Goal: Contribute content: Contribute content

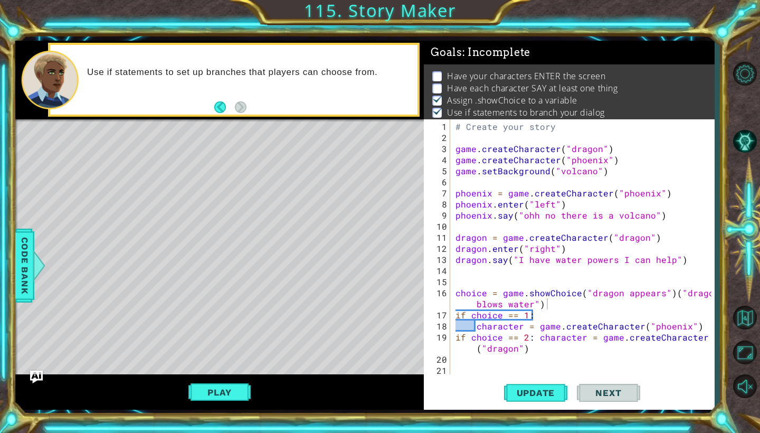
scroll to position [0, 20]
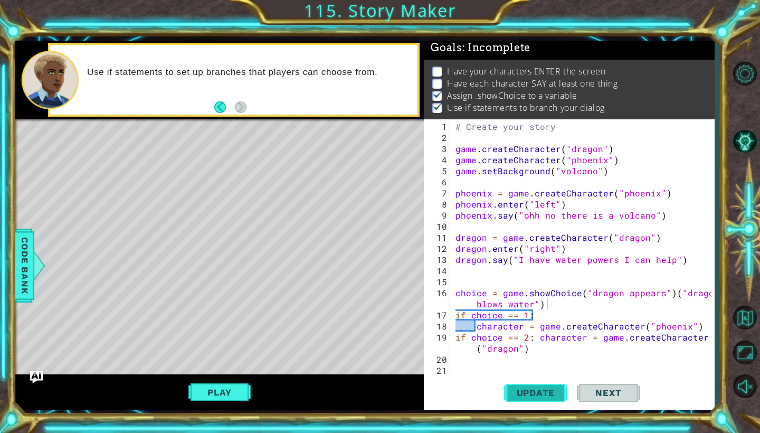
click at [528, 388] on span "Update" at bounding box center [536, 392] width 60 height 11
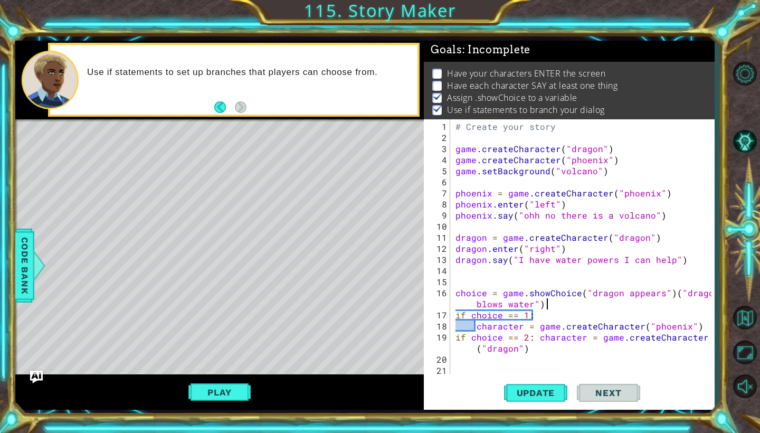
scroll to position [2, 0]
click at [213, 396] on button "Play" at bounding box center [219, 392] width 62 height 20
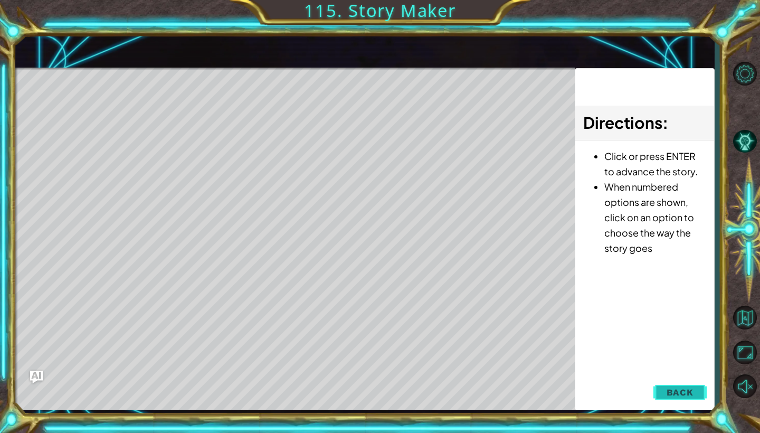
click at [687, 391] on span "Back" at bounding box center [679, 392] width 27 height 11
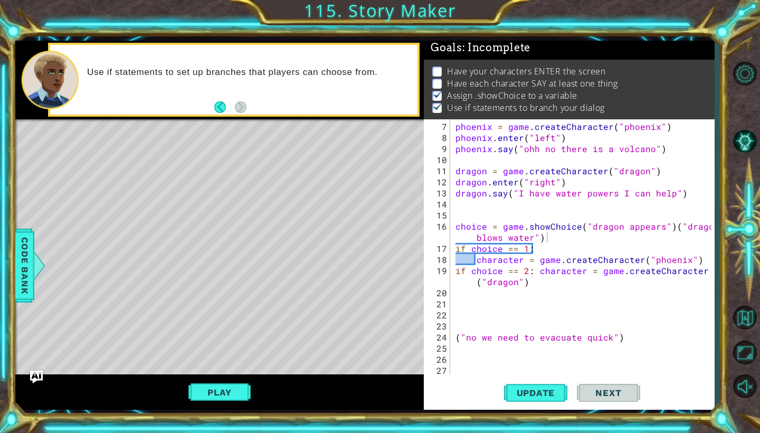
scroll to position [0, 0]
click at [456, 312] on div "phoenix = game . createCharacter ( "phoenix" ) phoenix . enter ( "left" ) phoen…" at bounding box center [584, 259] width 263 height 277
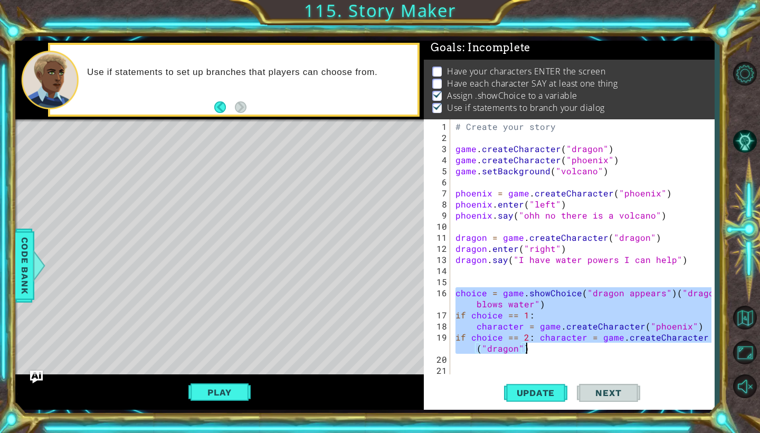
drag, startPoint x: 456, startPoint y: 294, endPoint x: 687, endPoint y: 343, distance: 236.8
click at [687, 343] on div "# Create your story game . createCharacter ( "dragon" ) game . createCharacter …" at bounding box center [584, 259] width 263 height 277
type textarea "character = game.createCharacter("phoenix") if choice == 2: character = game.cr…"
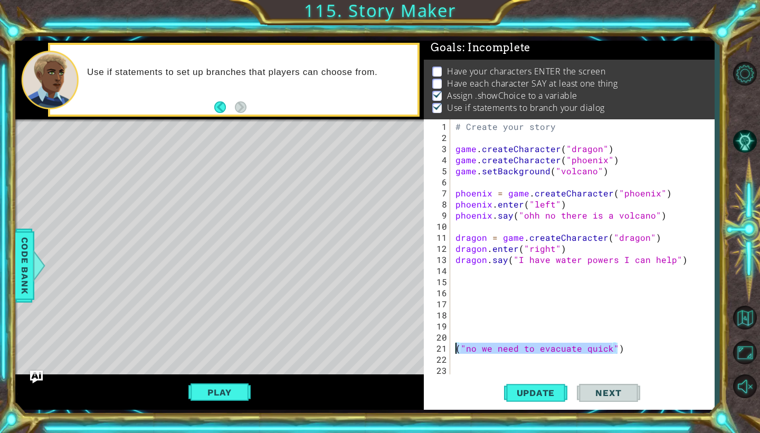
drag, startPoint x: 628, startPoint y: 351, endPoint x: 456, endPoint y: 347, distance: 172.5
click at [455, 346] on div "# Create your story game . createCharacter ( "dragon" ) game . createCharacter …" at bounding box center [584, 259] width 263 height 277
type textarea "("no we need to evacuate quick")"
click at [456, 275] on div "# Create your story game . createCharacter ( "dragon" ) game . createCharacter …" at bounding box center [584, 259] width 263 height 277
click at [547, 397] on span "Update" at bounding box center [536, 392] width 60 height 11
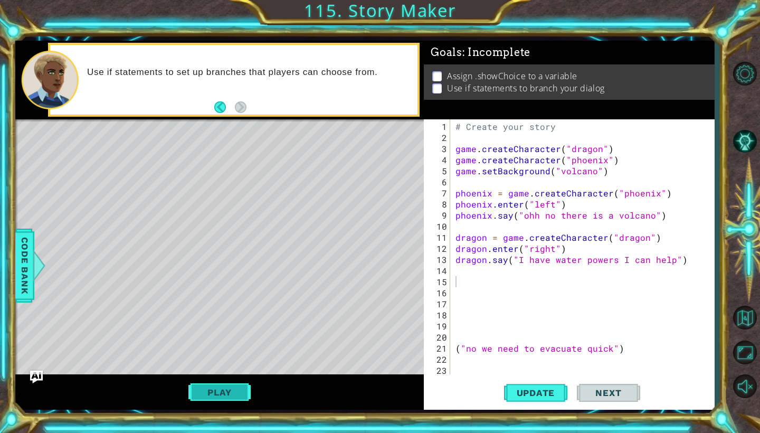
click at [219, 395] on button "Play" at bounding box center [219, 392] width 62 height 20
click at [458, 280] on div "# Create your story game . createCharacter ( "dragon" ) game . createCharacter …" at bounding box center [584, 259] width 263 height 277
click at [32, 277] on span "Code Bank" at bounding box center [24, 265] width 17 height 64
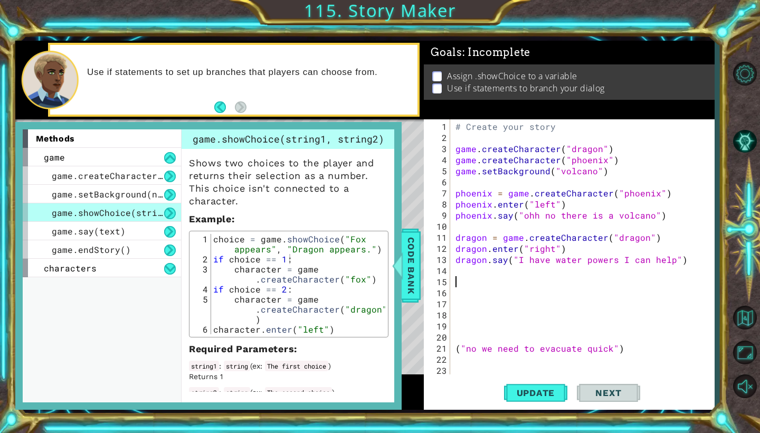
click at [462, 282] on div "# Create your story game . createCharacter ( "dragon" ) game . createCharacter …" at bounding box center [584, 259] width 263 height 277
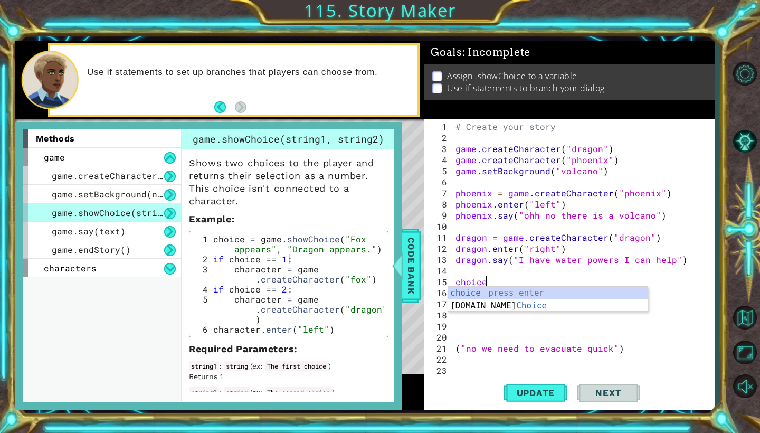
scroll to position [0, 2]
click at [491, 293] on div "choice press enter [DOMAIN_NAME] Choice press enter" at bounding box center [547, 311] width 199 height 51
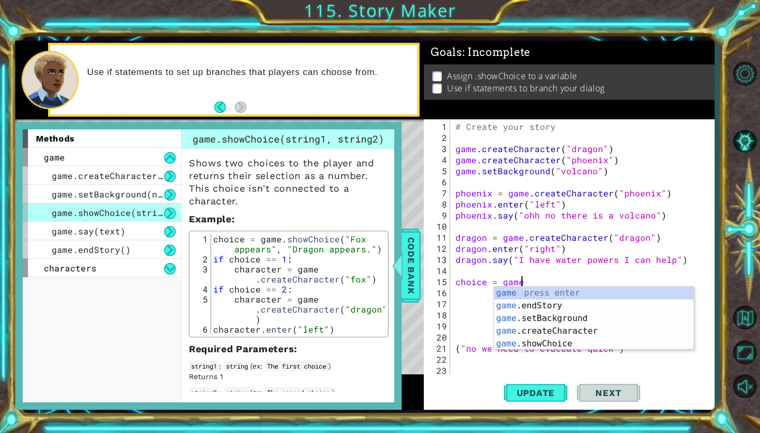
scroll to position [0, 4]
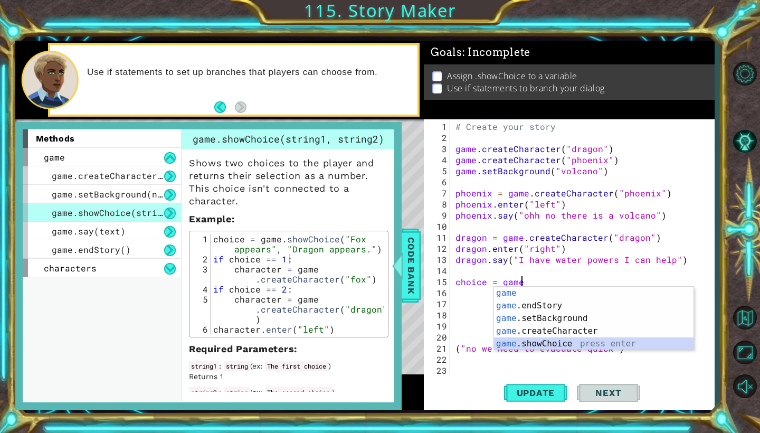
click at [553, 344] on div "game press enter game .endStory press enter game .setBackground press enter gam…" at bounding box center [593, 330] width 199 height 89
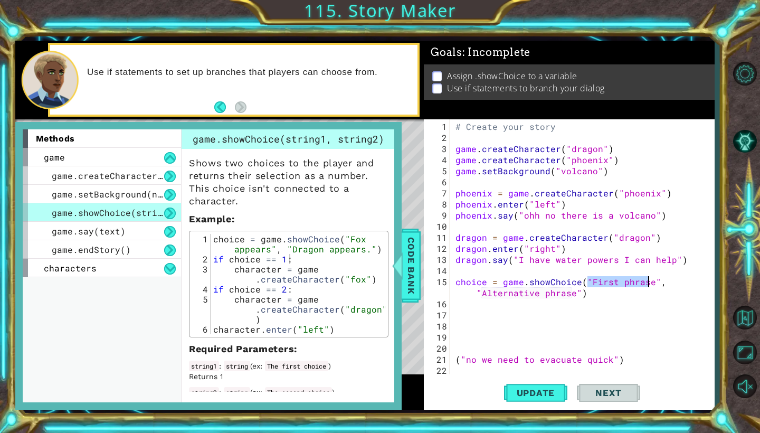
click at [590, 283] on div "# Create your story game . createCharacter ( "dragon" ) game . createCharacter …" at bounding box center [584, 259] width 263 height 277
drag, startPoint x: 588, startPoint y: 285, endPoint x: 647, endPoint y: 281, distance: 59.2
click at [647, 281] on div "# Create your story game . createCharacter ( "dragon" ) game . createCharacter …" at bounding box center [584, 259] width 263 height 277
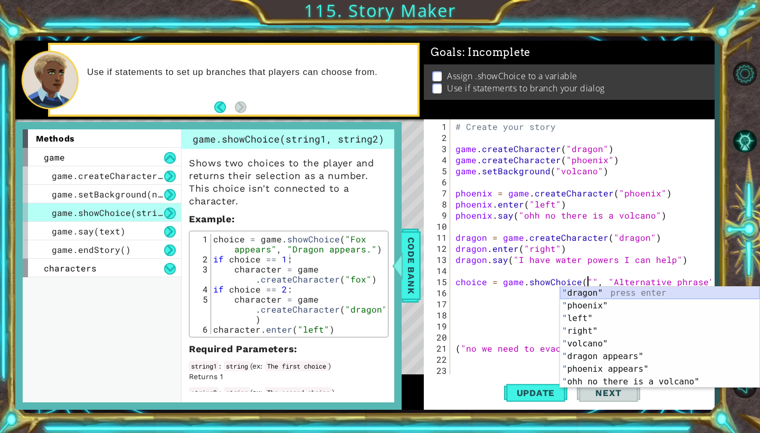
click at [603, 295] on div "" dragon" press enter " phoenix" press enter " left" press enter " right" press…" at bounding box center [659, 349] width 199 height 127
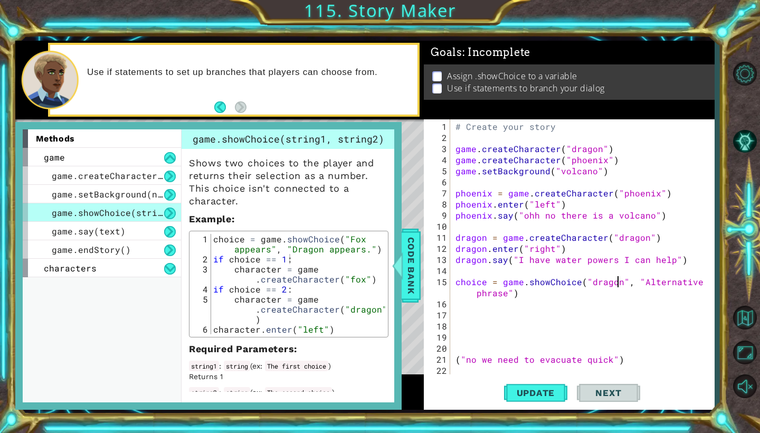
click at [638, 283] on div "# Create your story game . createCharacter ( "dragon" ) game . createCharacter …" at bounding box center [584, 259] width 263 height 277
click at [617, 286] on div "# Create your story game . createCharacter ( "dragon" ) game . createCharacter …" at bounding box center [584, 259] width 263 height 277
click at [618, 283] on div "# Create your story game . createCharacter ( "dragon" ) game . createCharacter …" at bounding box center [584, 259] width 263 height 277
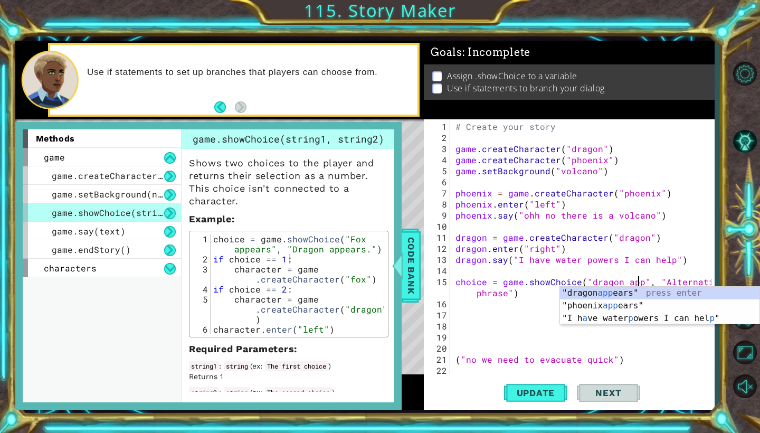
scroll to position [0, 12]
click at [632, 293] on div ""dragon app ears" press enter "phoenix app ears" press enter "I h a ve water p …" at bounding box center [659, 317] width 199 height 63
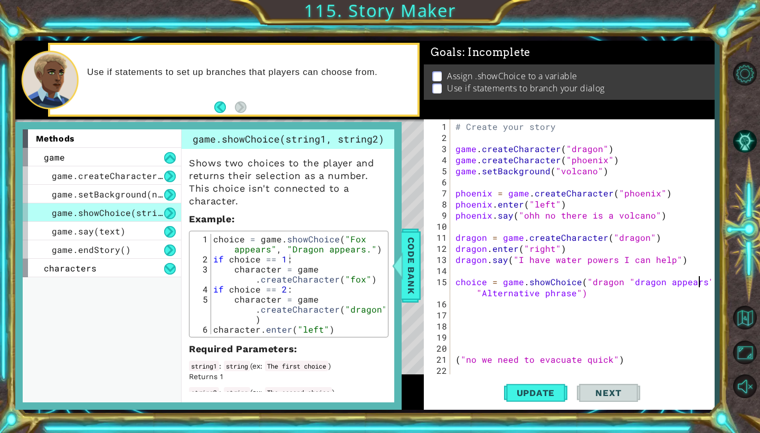
click at [617, 282] on div "# Create your story game . createCharacter ( "dragon" ) game . createCharacter …" at bounding box center [584, 259] width 263 height 277
click at [665, 283] on div "# Create your story game . createCharacter ( "dragon" ) game . createCharacter …" at bounding box center [584, 259] width 263 height 277
click at [482, 296] on div "# Create your story game . createCharacter ( "dragon" ) game . createCharacter …" at bounding box center [584, 259] width 263 height 277
drag, startPoint x: 482, startPoint y: 296, endPoint x: 520, endPoint y: 296, distance: 38.0
click at [521, 296] on div "# Create your story game . createCharacter ( "dragon" ) game . createCharacter …" at bounding box center [584, 259] width 263 height 277
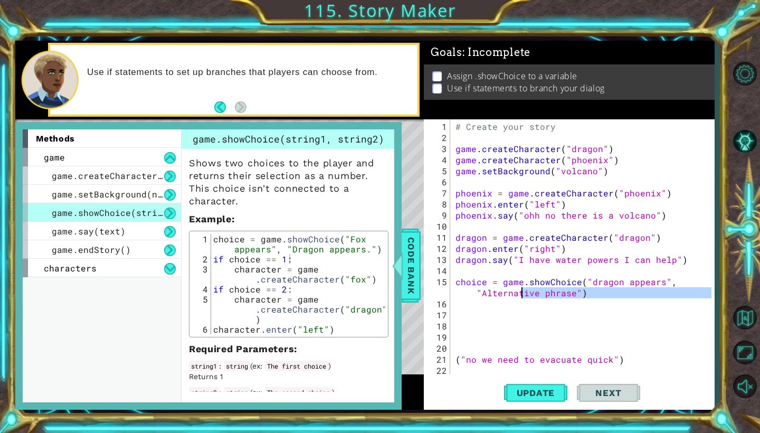
click at [481, 293] on div "# Create your story game . createCharacter ( "dragon" ) game . createCharacter …" at bounding box center [584, 259] width 263 height 277
drag, startPoint x: 481, startPoint y: 293, endPoint x: 570, endPoint y: 294, distance: 89.7
click at [571, 294] on div "# Create your story game . createCharacter ( "dragon" ) game . createCharacter …" at bounding box center [584, 259] width 263 height 277
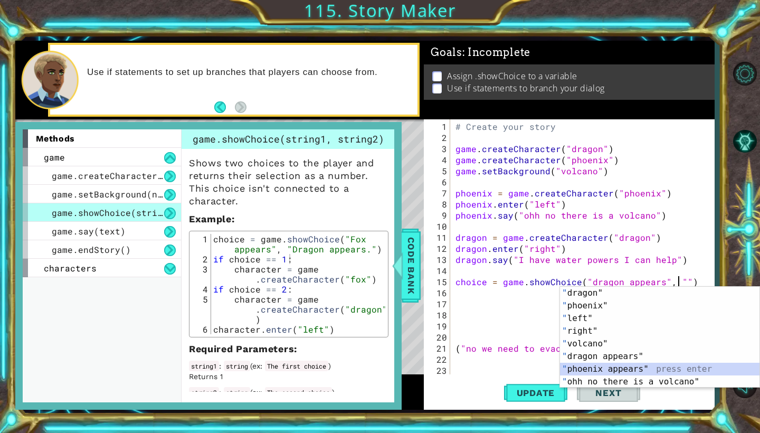
click at [611, 370] on div "" dragon" press enter " phoenix" press enter " left" press enter " right" press…" at bounding box center [659, 349] width 199 height 127
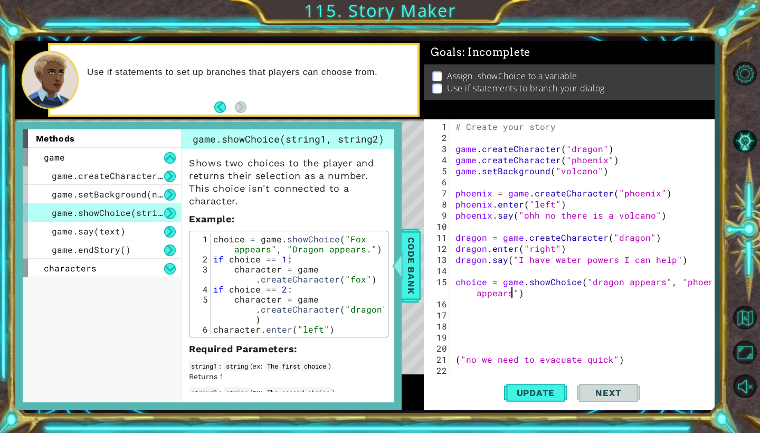
click at [672, 284] on div "# Create your story game . createCharacter ( "dragon" ) game . createCharacter …" at bounding box center [584, 259] width 263 height 277
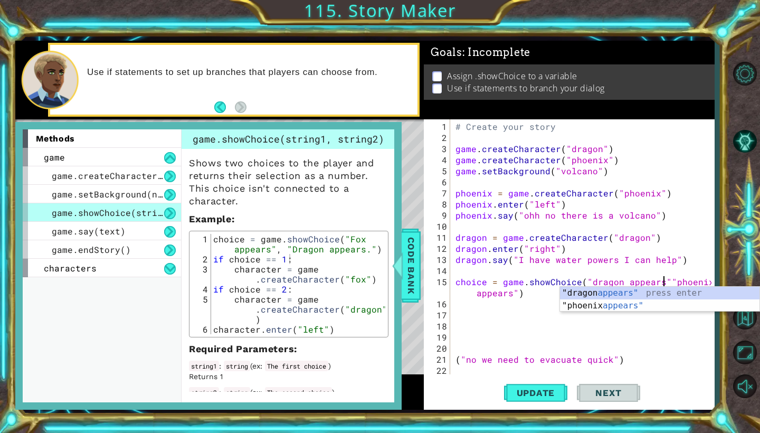
scroll to position [0, 14]
type textarea "choice = game.showChoice("dragon appears","phoenix appears")"
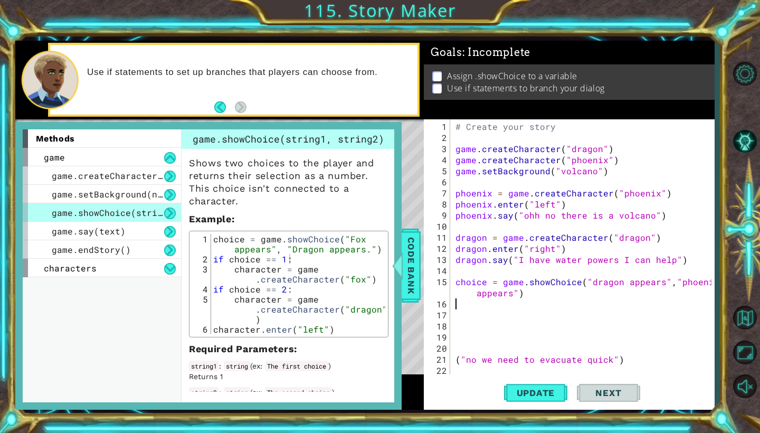
click at [523, 300] on div "# Create your story game . createCharacter ( "dragon" ) game . createCharacter …" at bounding box center [584, 259] width 263 height 277
click at [532, 392] on span "Update" at bounding box center [536, 392] width 60 height 11
click at [77, 157] on div "game" at bounding box center [102, 157] width 158 height 18
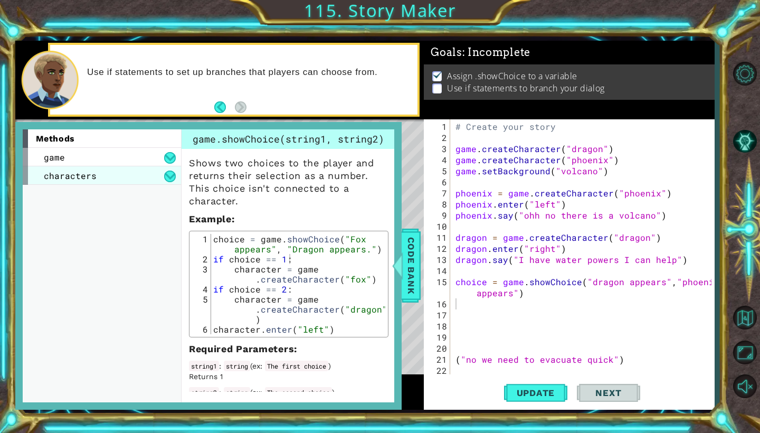
click at [82, 177] on span "characters" at bounding box center [70, 175] width 53 height 11
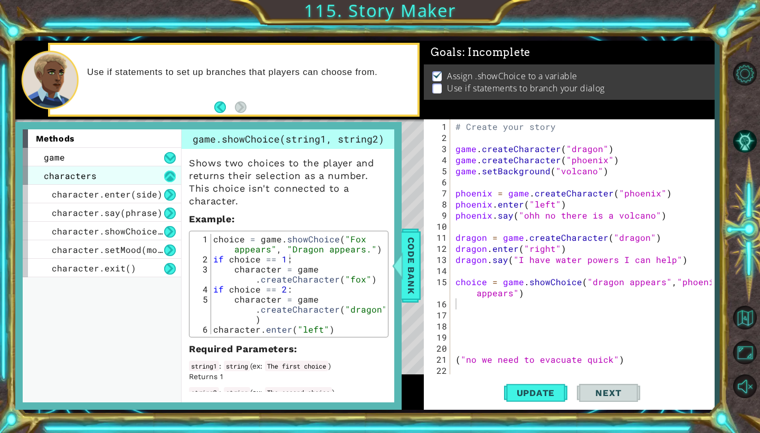
click at [167, 176] on button at bounding box center [170, 176] width 12 height 12
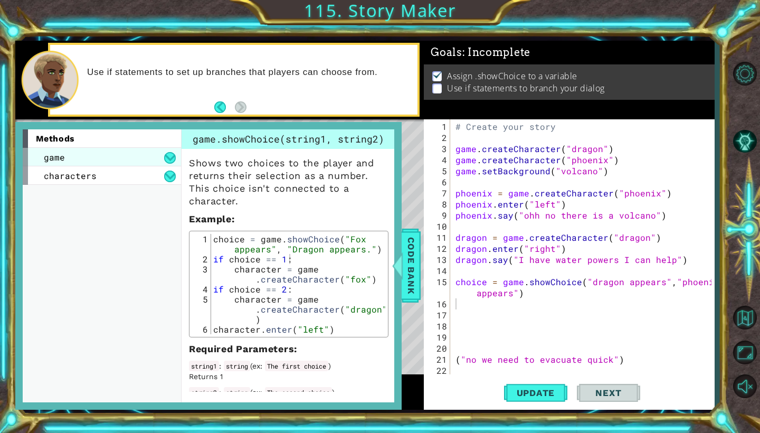
click at [137, 160] on div "game" at bounding box center [102, 157] width 158 height 18
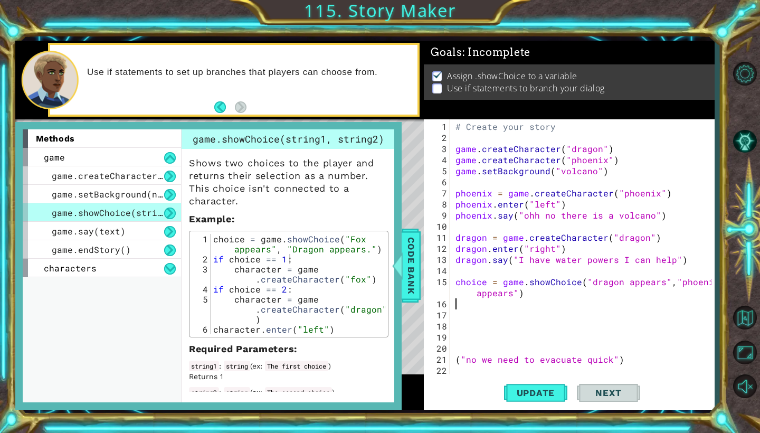
click at [472, 305] on div "# Create your story game . createCharacter ( "dragon" ) game . createCharacter …" at bounding box center [584, 259] width 263 height 277
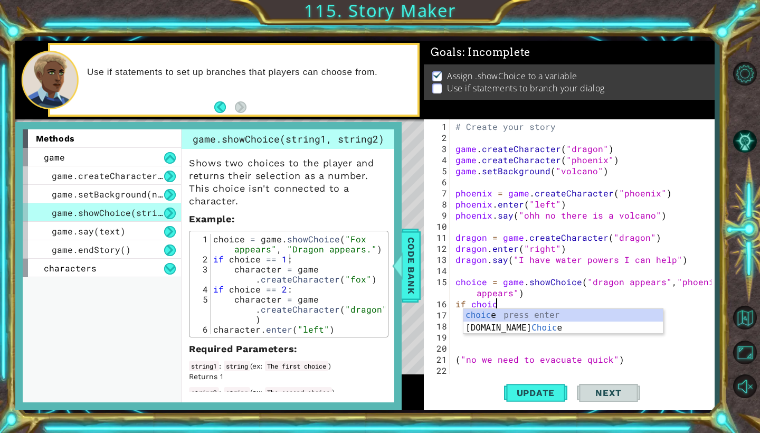
scroll to position [0, 2]
click at [495, 317] on div "choice press enter [DOMAIN_NAME] Choice press enter" at bounding box center [562, 334] width 199 height 51
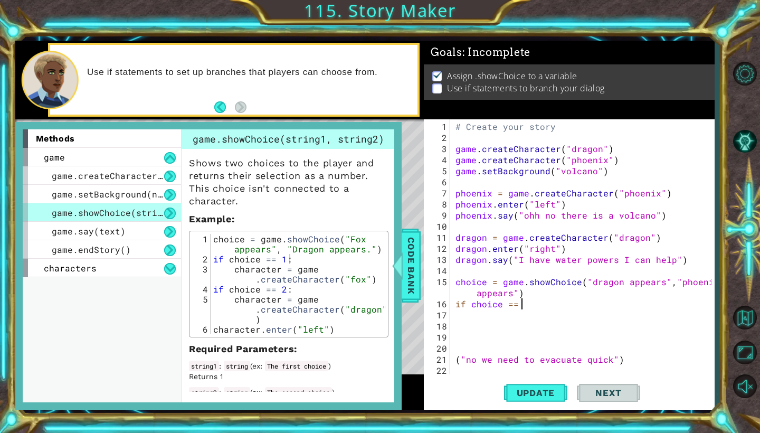
scroll to position [0, 4]
type textarea "if choice == 1:"
click at [289, 241] on div "choice = game . showChoice ( "Fox appears" , "Dragon appears." ) if choice == 1…" at bounding box center [298, 299] width 174 height 130
click at [293, 239] on div "choice = game . showChoice ( "Fox appears" , "Dragon appears." ) if choice == 1…" at bounding box center [298, 299] width 174 height 130
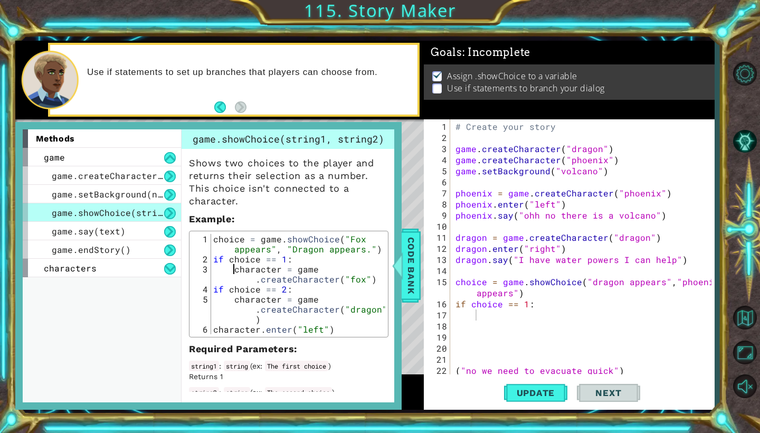
click at [232, 249] on div "choice = game . showChoice ( "Fox appears" , "Dragon appears." ) if choice == 1…" at bounding box center [298, 299] width 174 height 130
type textarea "character = game.createCharacter("fox")"
type textarea "if choice == 1:"
click at [533, 305] on div "# Create your story game . createCharacter ( "dragon" ) game . createCharacter …" at bounding box center [584, 259] width 263 height 277
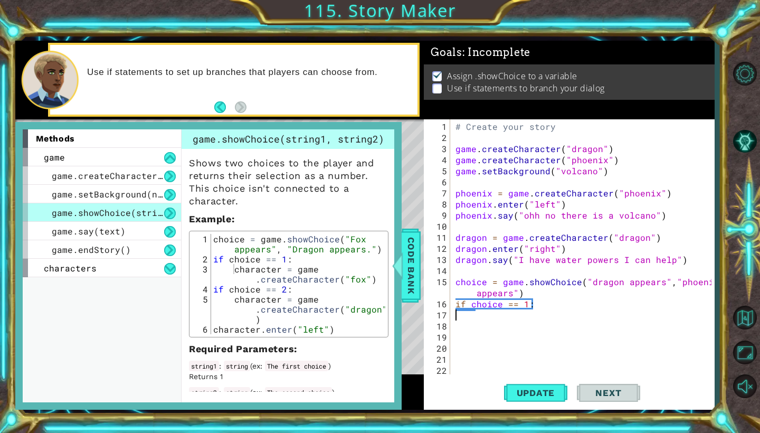
type textarea "if choice == 1:"
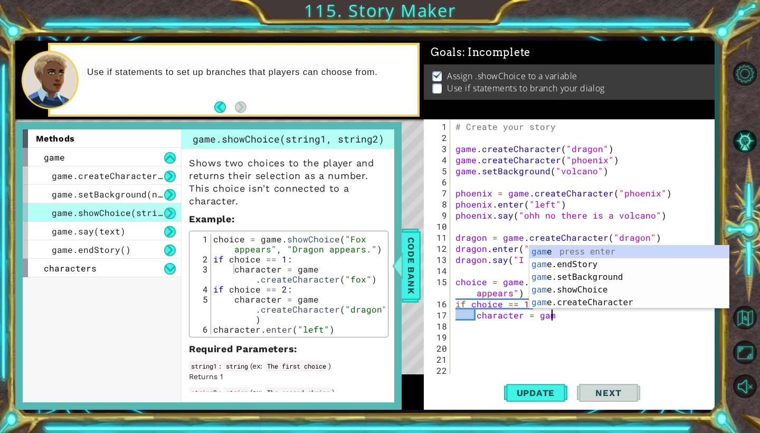
scroll to position [0, 6]
click at [570, 287] on div "game press enter game .endStory press enter game .setBackground press enter gam…" at bounding box center [628, 289] width 199 height 89
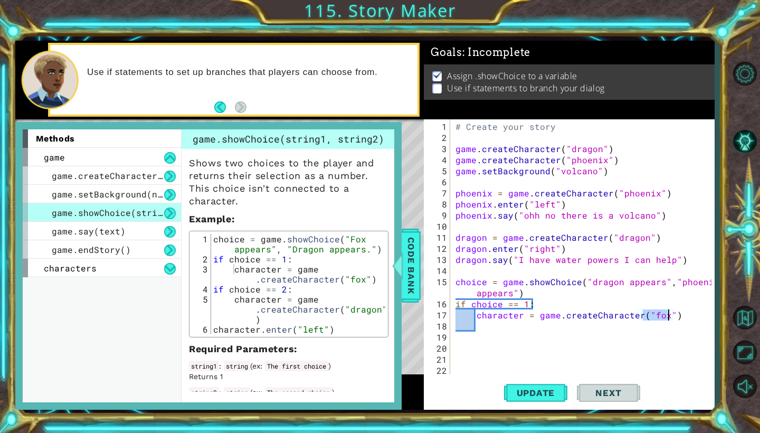
click at [664, 315] on div "# Create your story game . createCharacter ( "dragon" ) game . createCharacter …" at bounding box center [584, 259] width 263 height 277
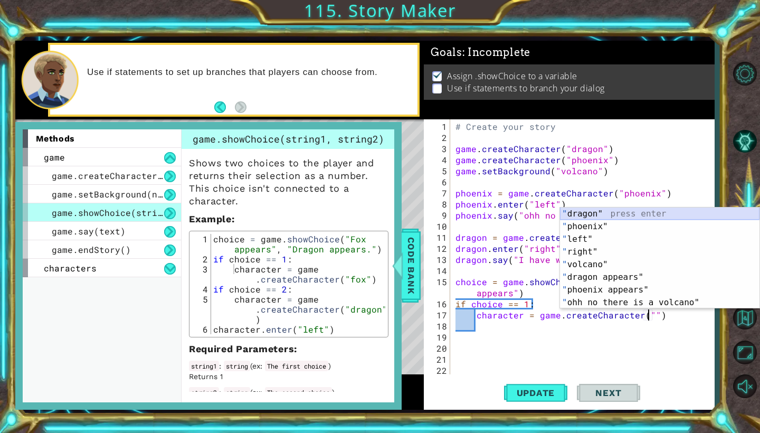
click at [590, 215] on div "" dragon" press enter " phoenix" press enter " left" press enter " right" press…" at bounding box center [659, 270] width 199 height 127
type textarea "character = game.createCharacter("dragon")"
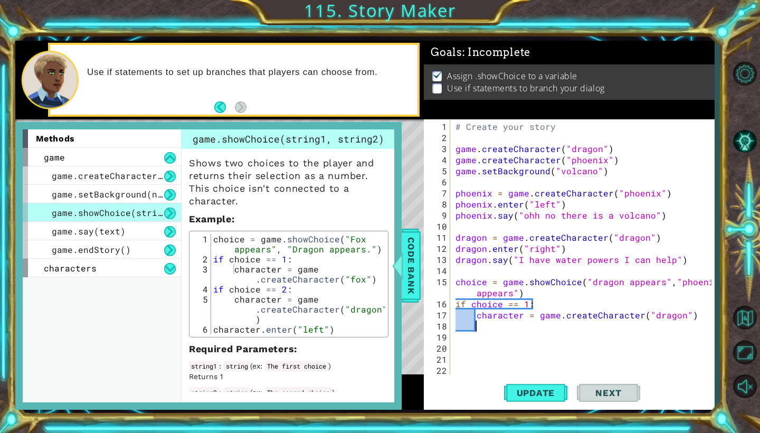
click at [478, 325] on div "# Create your story game . createCharacter ( "dragon" ) game . createCharacter …" at bounding box center [584, 259] width 263 height 277
click at [688, 318] on div "# Create your story game . createCharacter ( "dragon" ) game . createCharacter …" at bounding box center [584, 259] width 263 height 277
type textarea "character = game.createCharacter("dragon")"
click at [477, 328] on div "# Create your story game . createCharacter ( "dragon" ) game . createCharacter …" at bounding box center [584, 259] width 263 height 277
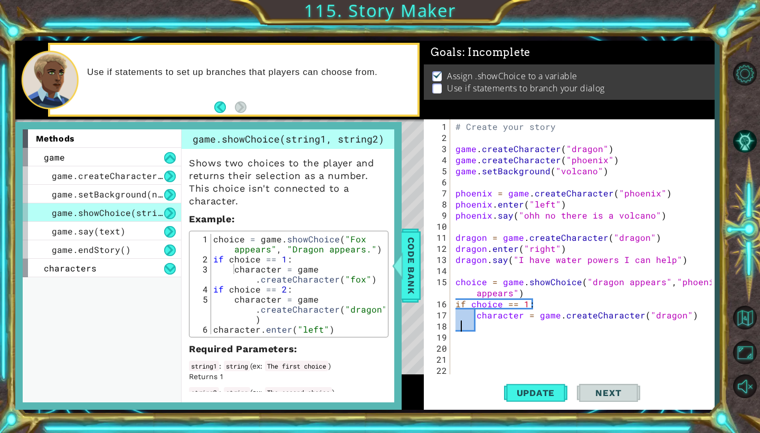
click at [460, 326] on div "# Create your story game . createCharacter ( "dragon" ) game . createCharacter …" at bounding box center [584, 259] width 263 height 277
click at [459, 326] on div "# Create your story game . createCharacter ( "dragon" ) game . createCharacter …" at bounding box center [584, 259] width 263 height 277
click at [456, 326] on div "# Create your story game . createCharacter ( "dragon" ) game . createCharacter …" at bounding box center [584, 259] width 263 height 277
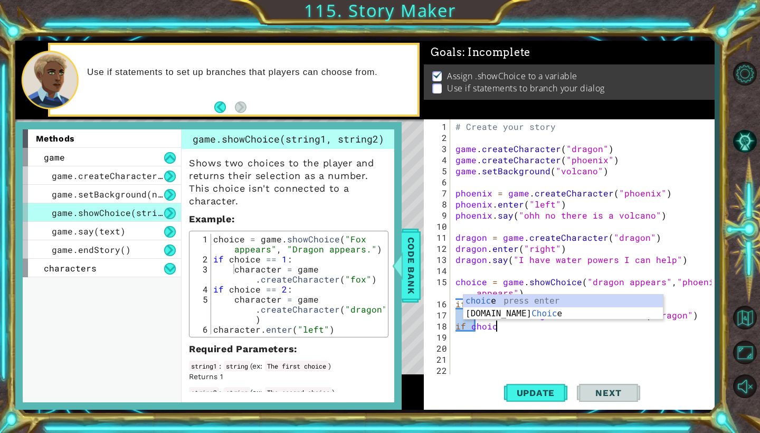
scroll to position [0, 3]
click at [502, 298] on div "choice press enter [DOMAIN_NAME] Choice press enter" at bounding box center [562, 319] width 199 height 51
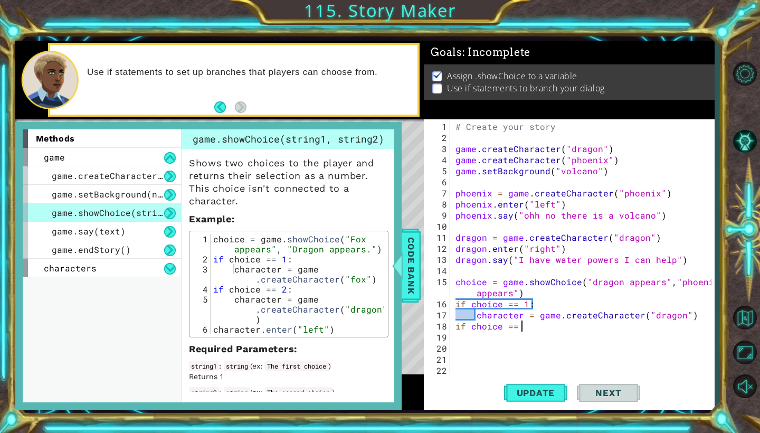
scroll to position [0, 5]
type textarea "if choice == 2:"
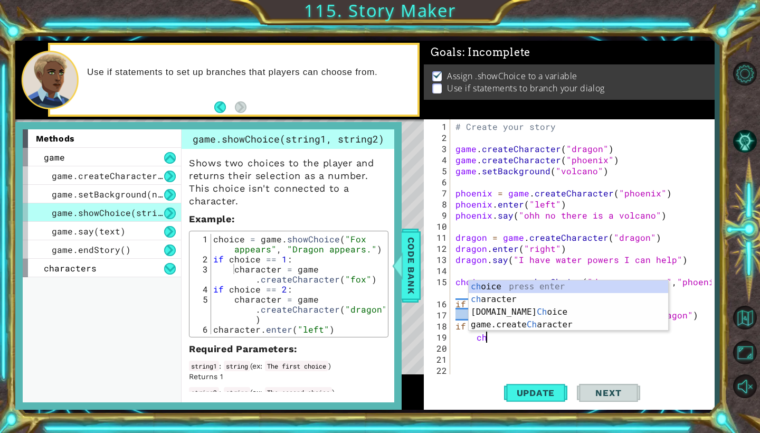
scroll to position [0, 2]
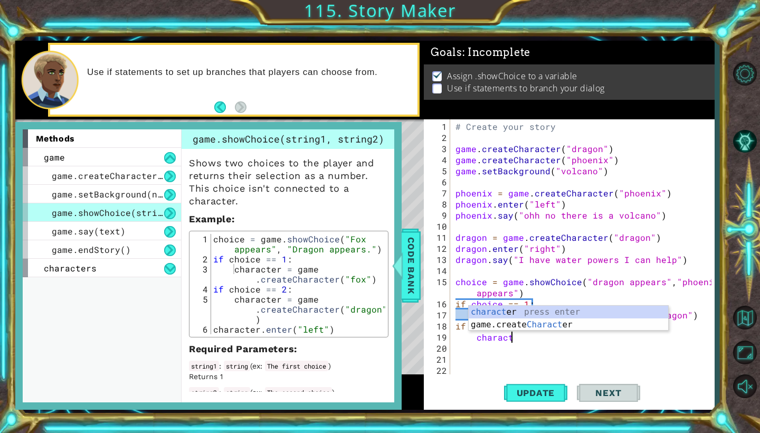
type textarea "character"
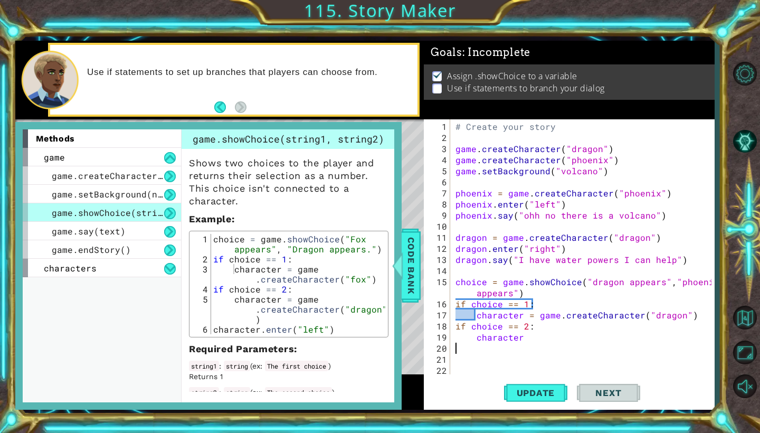
click at [467, 343] on div "# Create your story game . createCharacter ( "dragon" ) game . createCharacter …" at bounding box center [584, 259] width 263 height 277
click at [522, 341] on div "# Create your story game . createCharacter ( "dragon" ) game . createCharacter …" at bounding box center [584, 259] width 263 height 277
click at [521, 339] on div "# Create your story game . createCharacter ( "dragon" ) game . createCharacter …" at bounding box center [584, 259] width 263 height 277
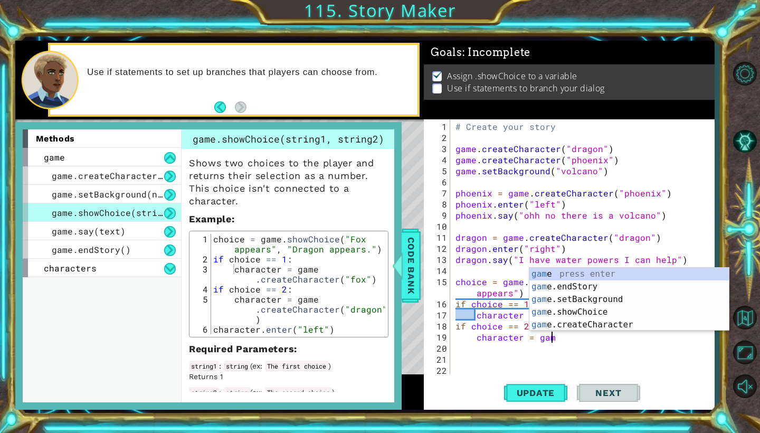
scroll to position [0, 6]
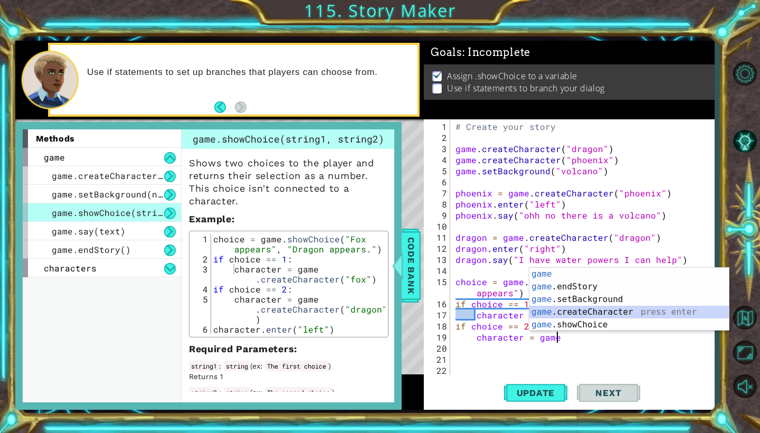
click at [571, 312] on div "game press enter game .endStory press enter game .setBackground press enter gam…" at bounding box center [628, 311] width 199 height 89
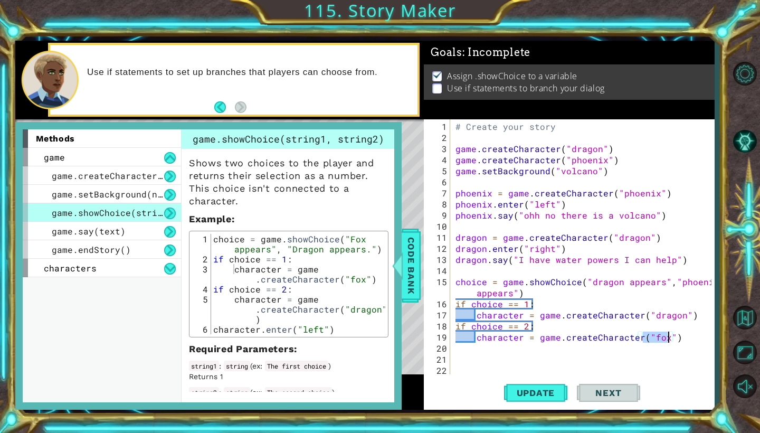
click at [665, 339] on div "# Create your story game . createCharacter ( "dragon" ) game . createCharacter …" at bounding box center [584, 259] width 263 height 277
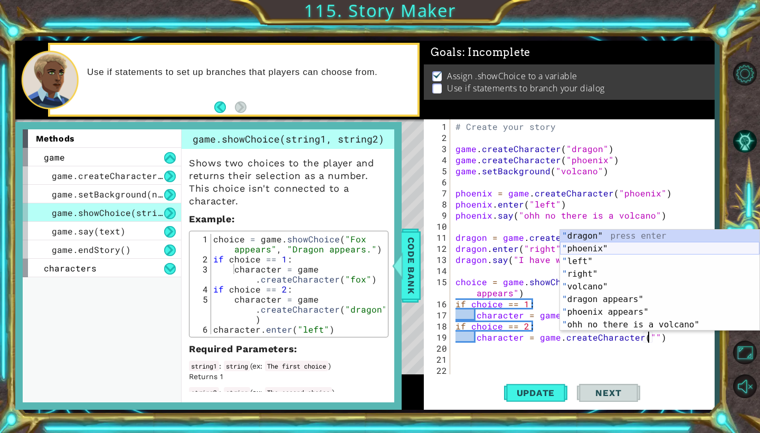
click at [589, 248] on div "" dragon" press enter " phoenix" press enter " left" press enter " right" press…" at bounding box center [659, 292] width 199 height 127
type textarea "character = game.createCharacter("phoenix")"
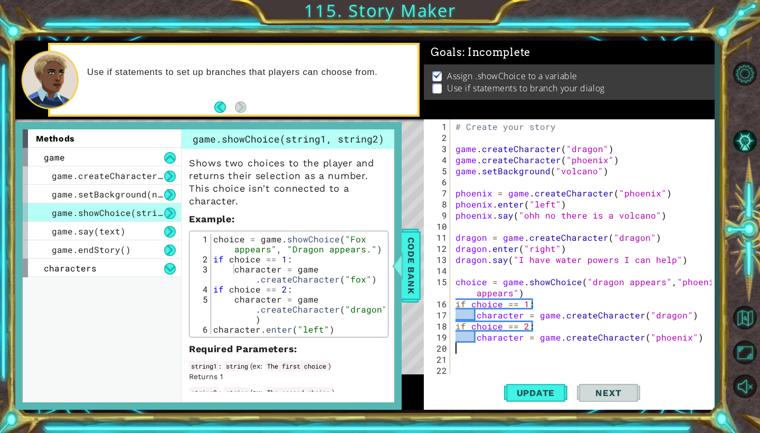
click at [486, 345] on div "# Create your story game . createCharacter ( "dragon" ) game . createCharacter …" at bounding box center [584, 259] width 263 height 277
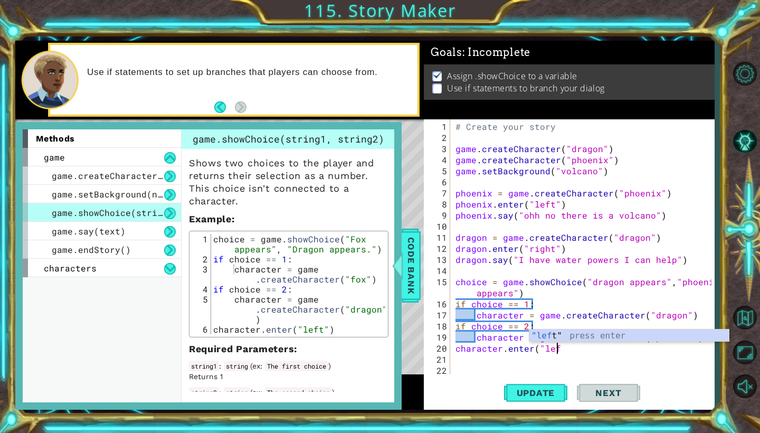
scroll to position [0, 6]
click at [544, 336] on div ""left " press enter" at bounding box center [628, 348] width 199 height 38
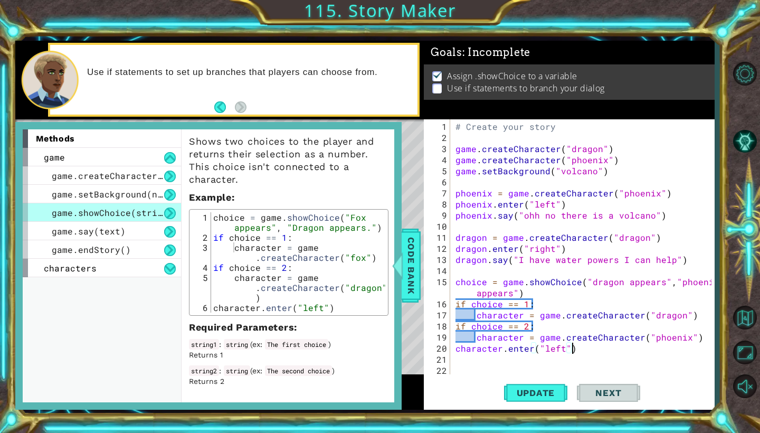
scroll to position [22, 0]
type textarea "character.enter("left")"
click at [541, 395] on span "Update" at bounding box center [536, 392] width 60 height 11
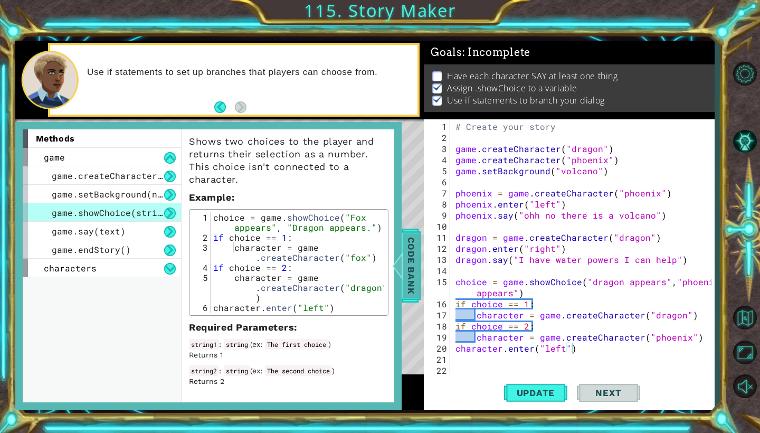
click at [407, 269] on span "Code Bank" at bounding box center [410, 265] width 17 height 64
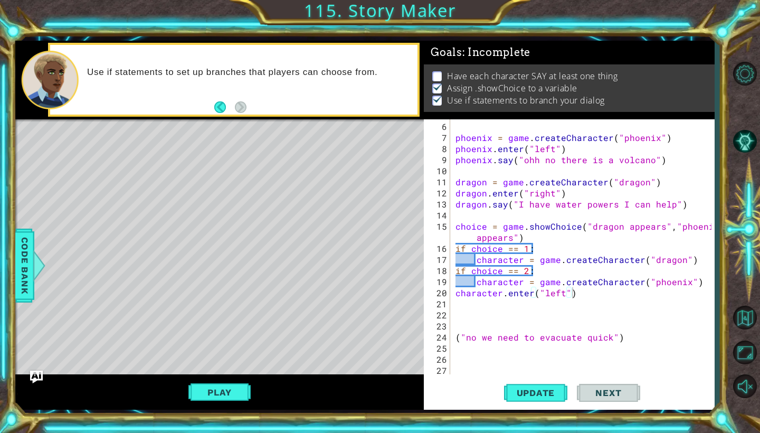
scroll to position [55, 0]
click at [30, 264] on span "Code Bank" at bounding box center [24, 265] width 17 height 64
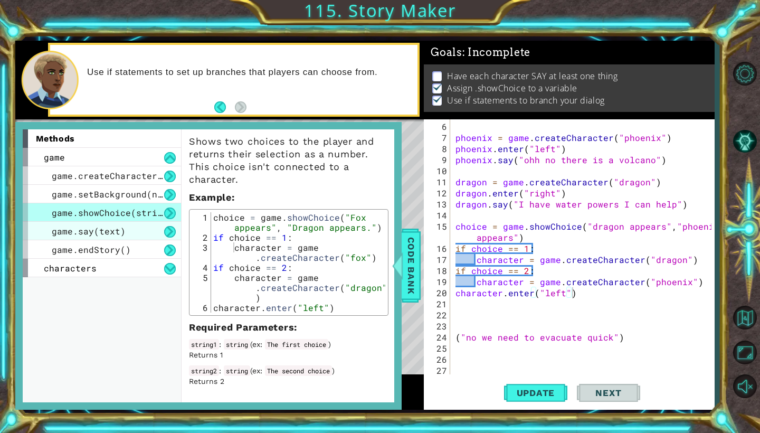
click at [129, 231] on div "game.say(text)" at bounding box center [102, 231] width 158 height 18
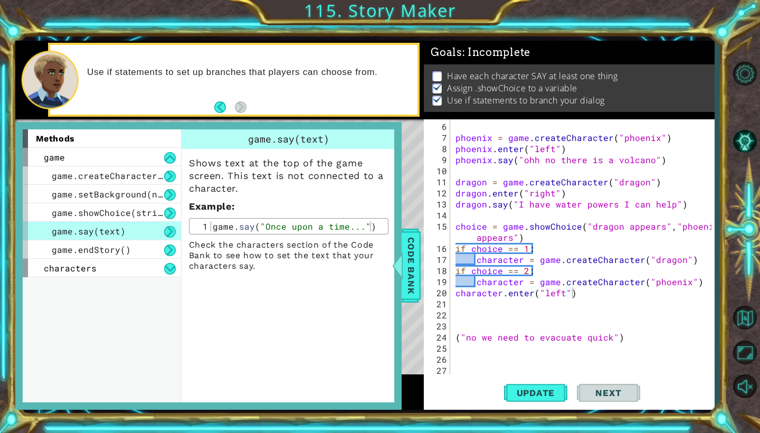
scroll to position [0, 0]
click at [462, 320] on div "phoenix = game . createCharacter ( "phoenix" ) phoenix . enter ( "left" ) phoen…" at bounding box center [584, 259] width 263 height 277
click at [114, 172] on span "game.createCharacter(name)" at bounding box center [120, 175] width 137 height 11
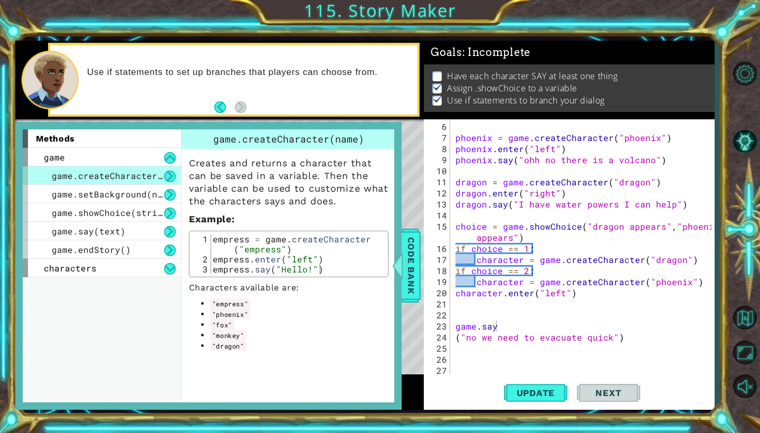
click at [479, 329] on div "phoenix = game . createCharacter ( "phoenix" ) phoenix . enter ( "left" ) phoen…" at bounding box center [584, 259] width 263 height 277
click at [476, 329] on div "phoenix = game . createCharacter ( "phoenix" ) phoenix . enter ( "left" ) phoen…" at bounding box center [584, 259] width 263 height 277
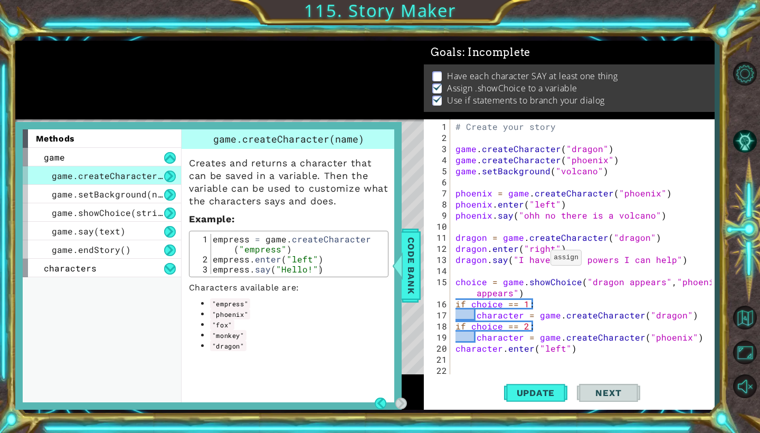
scroll to position [0, 0]
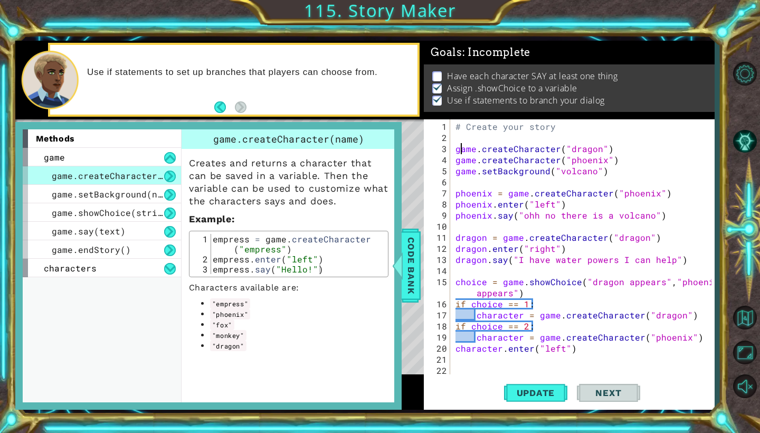
click at [459, 142] on div "# Create your story game . createCharacter ( "dragon" ) game . createCharacter …" at bounding box center [584, 259] width 263 height 277
type textarea "game.createCharacter("dragon")"
click at [455, 141] on div "# Create your story game . createCharacter ( "dragon" ) game . createCharacter …" at bounding box center [584, 259] width 263 height 277
click at [455, 137] on div "# Create your story game . createCharacter ( "dragon" ) game . createCharacter …" at bounding box center [584, 259] width 263 height 277
click at [573, 352] on div "# Create your story game . createCharacter ( "dragon" ) game . createCharacter …" at bounding box center [584, 259] width 263 height 277
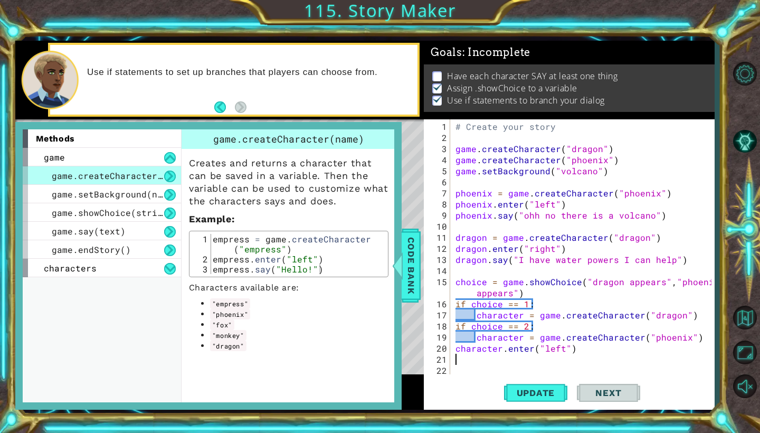
click at [573, 352] on div "# Create your story game . createCharacter ( "dragon" ) game . createCharacter …" at bounding box center [584, 259] width 263 height 277
click at [571, 351] on div "# Create your story game . createCharacter ( "dragon" ) game . createCharacter …" at bounding box center [584, 259] width 263 height 277
type textarea "character.enter("left")"
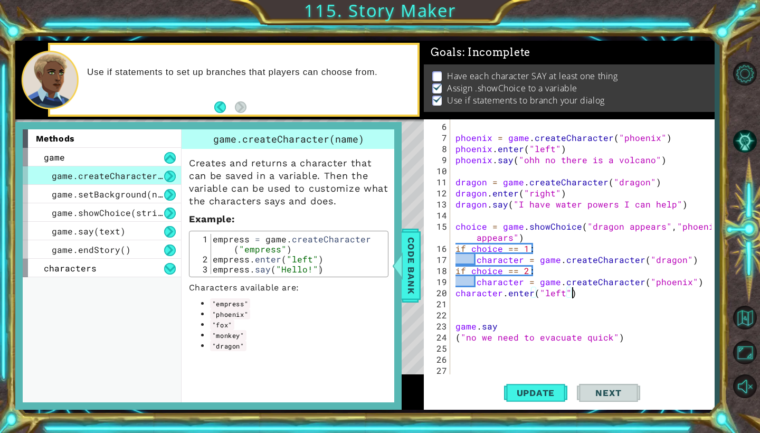
click at [460, 311] on div "phoenix = game . createCharacter ( "phoenix" ) phoenix . enter ( "left" ) phoen…" at bounding box center [584, 259] width 263 height 277
click at [498, 328] on div "phoenix = game . createCharacter ( "phoenix" ) phoenix . enter ( "left" ) phoen…" at bounding box center [584, 259] width 263 height 277
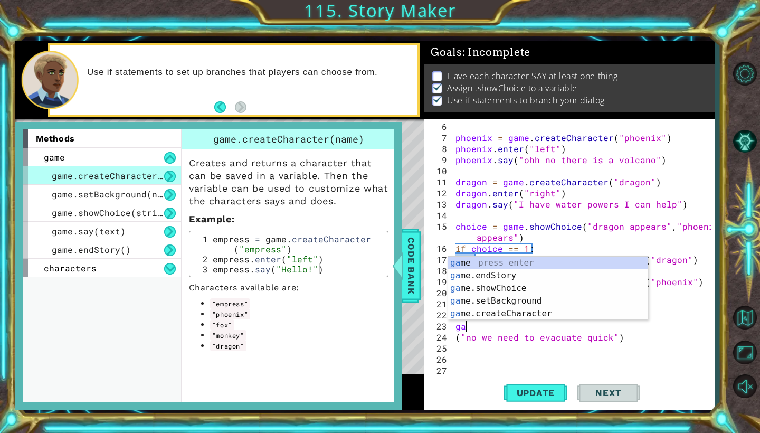
type textarea "g"
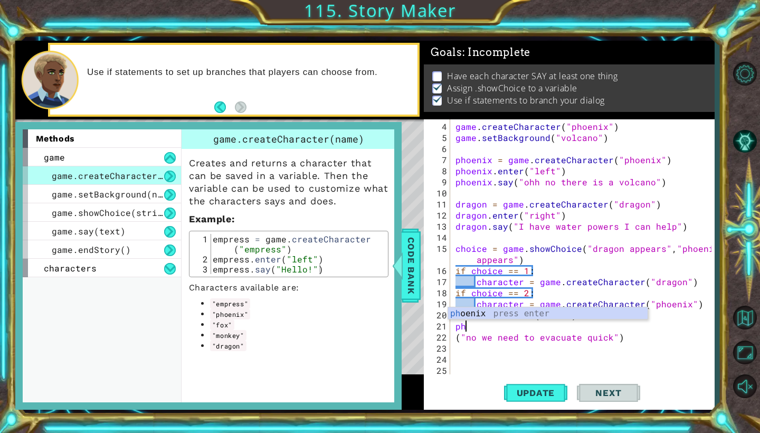
scroll to position [0, 1]
type textarea "phen"
click at [507, 312] on div "ph o en ix press enter" at bounding box center [547, 326] width 199 height 38
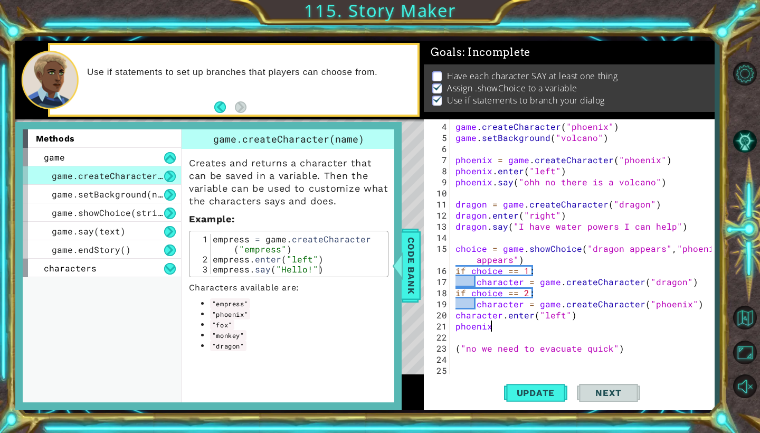
click at [493, 329] on div "game . createCharacter ( "phoenix" ) game . setBackground ( "volcano" ) phoenix…" at bounding box center [584, 259] width 263 height 277
click at [456, 350] on div "game . createCharacter ( "phoenix" ) game . setBackground ( "volcano" ) phoenix…" at bounding box center [584, 259] width 263 height 277
type textarea "phoenix.say("no we need to evacuate quick")"
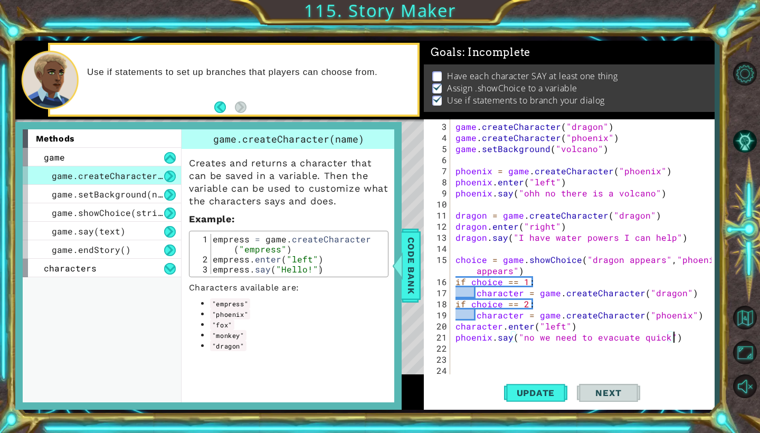
click at [674, 338] on div "game . createCharacter ( "dragon" ) game . createCharacter ( "phoenix" ) game .…" at bounding box center [584, 259] width 263 height 277
click at [459, 350] on div "game . createCharacter ( "dragon" ) game . createCharacter ( "phoenix" ) game .…" at bounding box center [584, 259] width 263 height 277
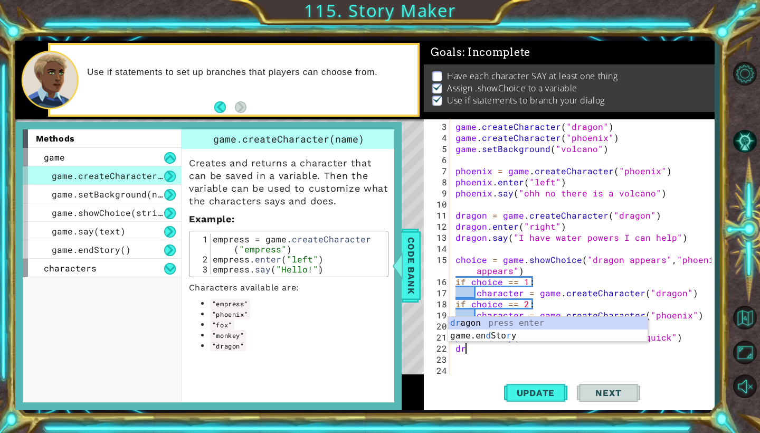
scroll to position [0, 1]
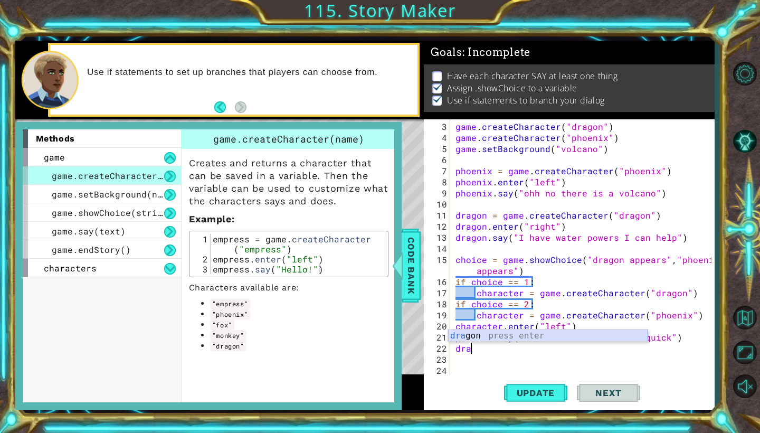
click at [498, 333] on div "dra gon press enter" at bounding box center [547, 348] width 199 height 38
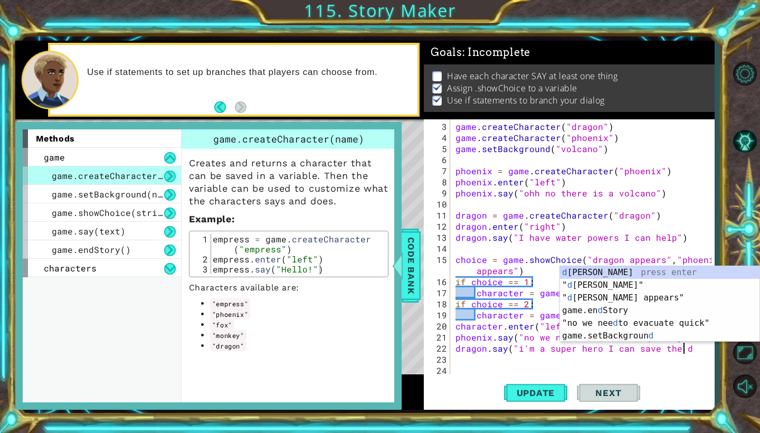
scroll to position [0, 14]
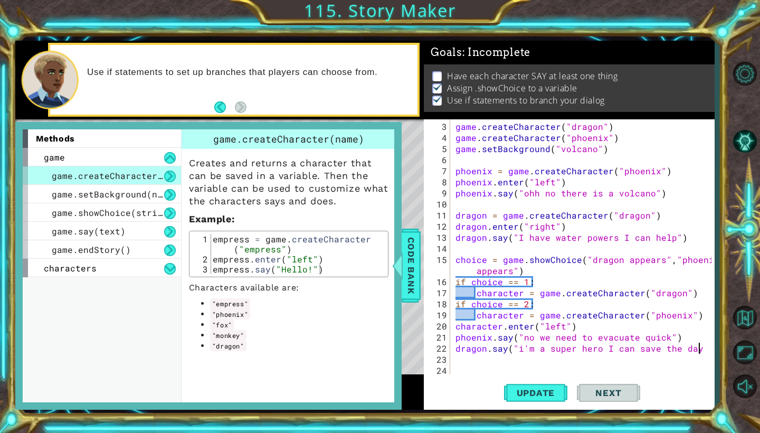
click at [662, 335] on div "game . createCharacter ( "dragon" ) game . createCharacter ( "phoenix" ) game .…" at bounding box center [584, 259] width 263 height 277
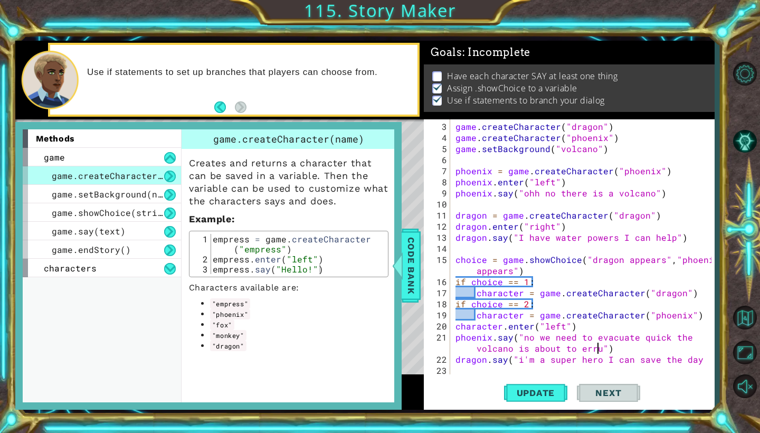
scroll to position [0, 23]
click at [622, 345] on div "game . createCharacter ( "dragon" ) game . createCharacter ( "phoenix" ) game .…" at bounding box center [584, 259] width 263 height 277
click at [527, 361] on div "game . createCharacter ( "dragon" ) game . createCharacter ( "phoenix" ) game .…" at bounding box center [584, 259] width 263 height 277
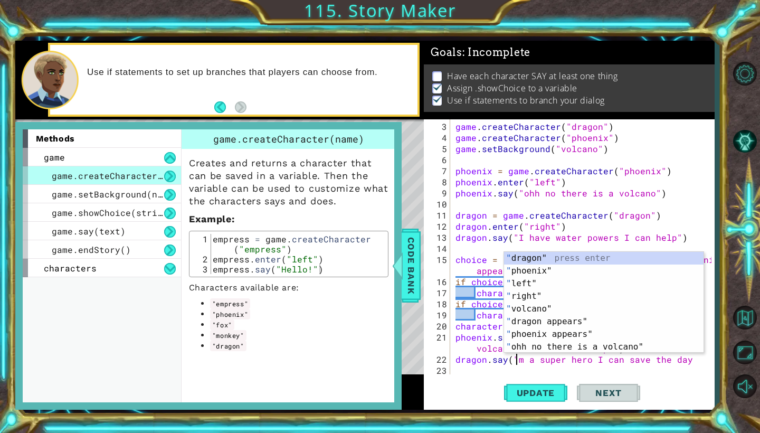
scroll to position [0, 5]
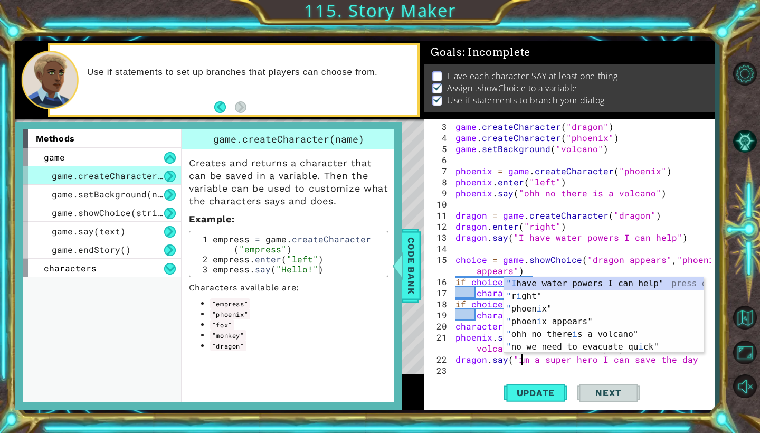
type textarea "dragon.say("i'm a super hero I can save the day"
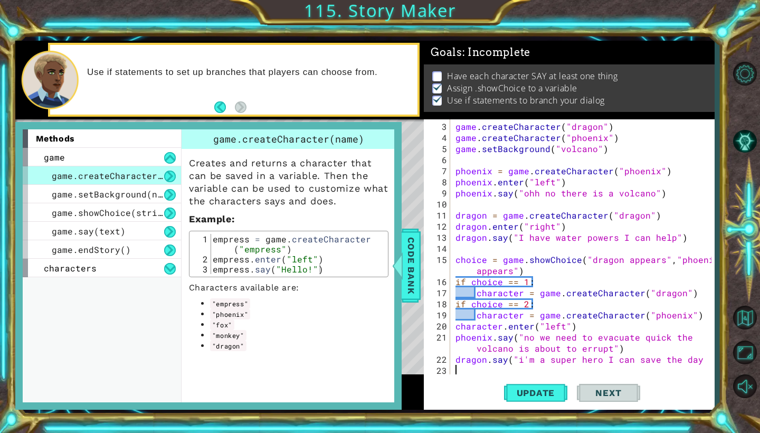
click at [534, 363] on div "game . createCharacter ( "dragon" ) game . createCharacter ( "phoenix" ) game .…" at bounding box center [584, 259] width 263 height 277
click at [694, 362] on div "game . createCharacter ( "dragon" ) game . createCharacter ( "phoenix" ) game .…" at bounding box center [584, 259] width 263 height 277
click at [515, 362] on div "game . createCharacter ( "dragon" ) game . createCharacter ( "phoenix" ) game .…" at bounding box center [584, 259] width 263 height 277
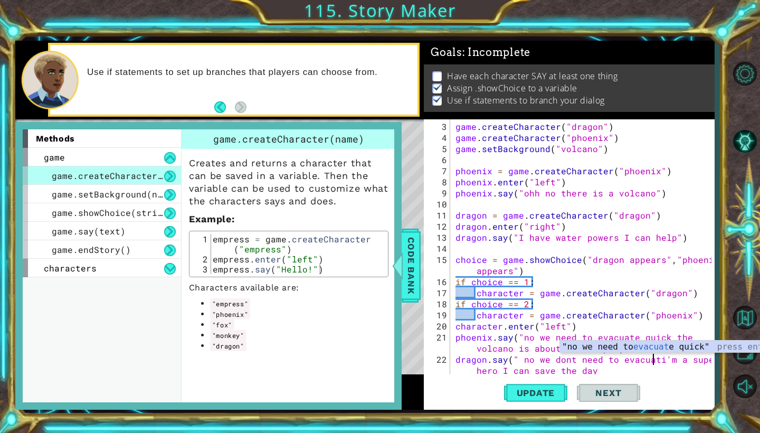
scroll to position [0, 13]
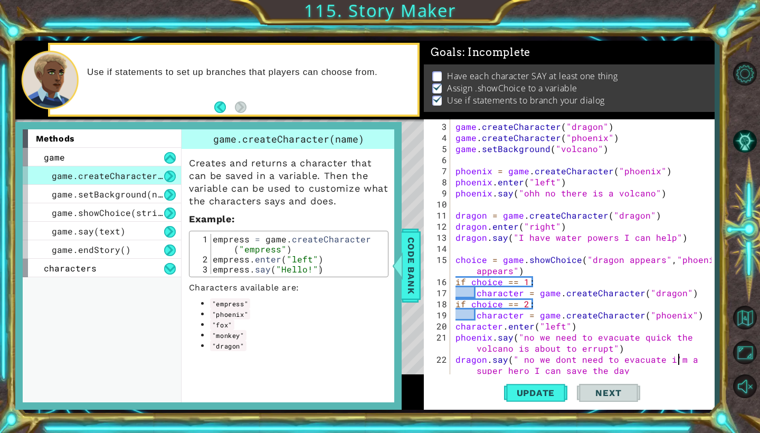
click at [678, 362] on div "game . createCharacter ( "dragon" ) game . createCharacter ( "phoenix" ) game .…" at bounding box center [584, 259] width 263 height 277
click at [550, 371] on div "game . createCharacter ( "dragon" ) game . createCharacter ( "phoenix" ) game .…" at bounding box center [584, 259] width 263 height 277
click at [568, 372] on div "game . createCharacter ( "dragon" ) game . createCharacter ( "phoenix" ) game .…" at bounding box center [584, 259] width 263 height 277
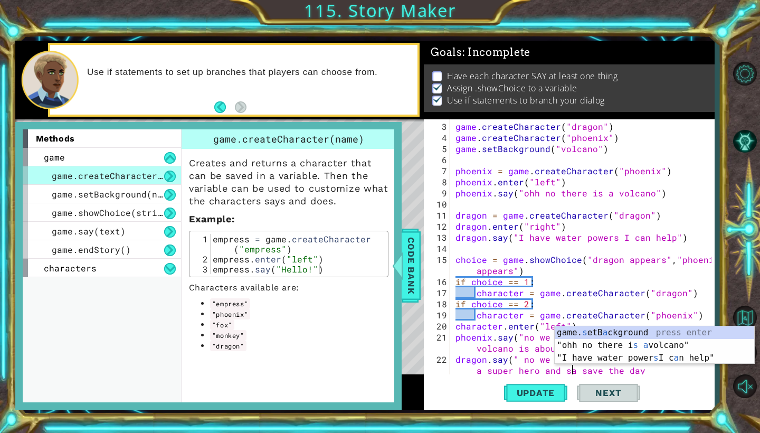
scroll to position [0, 23]
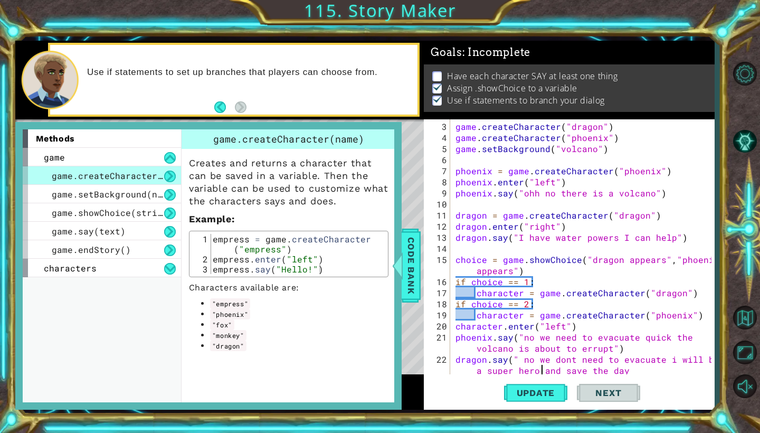
click at [541, 372] on div "game . createCharacter ( "dragon" ) game . createCharacter ( "phoenix" ) game .…" at bounding box center [584, 259] width 263 height 277
click at [518, 370] on div "game . createCharacter ( "dragon" ) game . createCharacter ( "phoenix" ) game .…" at bounding box center [584, 259] width 263 height 277
click at [486, 371] on div "game . createCharacter ( "dragon" ) game . createCharacter ( "phoenix" ) game .…" at bounding box center [584, 259] width 263 height 277
click at [700, 361] on div "game . createCharacter ( "dragon" ) game . createCharacter ( "phoenix" ) game .…" at bounding box center [584, 259] width 263 height 277
click at [674, 361] on div "game . createCharacter ( "dragon" ) game . createCharacter ( "phoenix" ) game .…" at bounding box center [584, 259] width 263 height 277
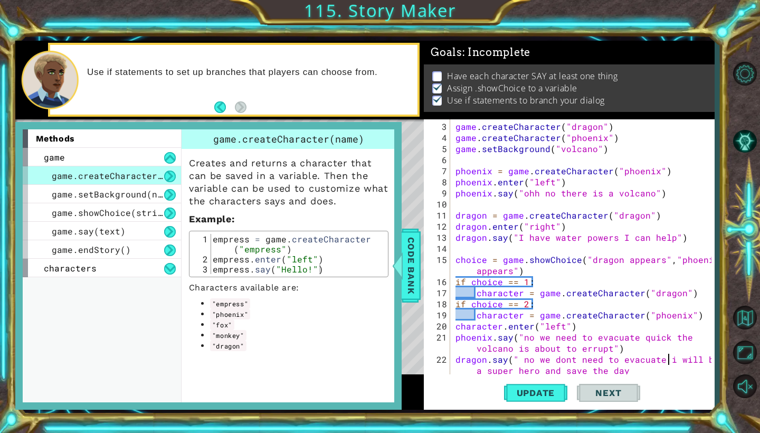
click at [668, 360] on div "game . createCharacter ( "dragon" ) game . createCharacter ( "phoenix" ) game .…" at bounding box center [584, 259] width 263 height 277
click at [665, 361] on div "game . createCharacter ( "dragon" ) game . createCharacter ( "phoenix" ) game .…" at bounding box center [584, 259] width 263 height 277
click at [618, 361] on div "game . createCharacter ( "dragon" ) game . createCharacter ( "phoenix" ) game .…" at bounding box center [584, 259] width 263 height 277
click at [601, 363] on div "game . createCharacter ( "dragon" ) game . createCharacter ( "phoenix" ) game .…" at bounding box center [584, 259] width 263 height 277
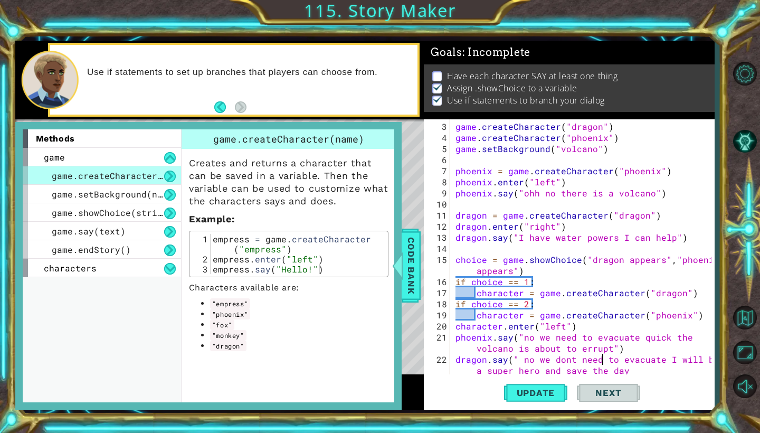
click at [603, 362] on div "game . createCharacter ( "dragon" ) game . createCharacter ( "phoenix" ) game .…" at bounding box center [584, 259] width 263 height 277
click at [578, 363] on div "game . createCharacter ( "dragon" ) game . createCharacter ( "phoenix" ) game .…" at bounding box center [584, 259] width 263 height 277
click at [577, 361] on div "game . createCharacter ( "dragon" ) game . createCharacter ( "phoenix" ) game .…" at bounding box center [584, 259] width 263 height 277
click at [554, 362] on div "game . createCharacter ( "dragon" ) game . createCharacter ( "phoenix" ) game .…" at bounding box center [584, 259] width 263 height 277
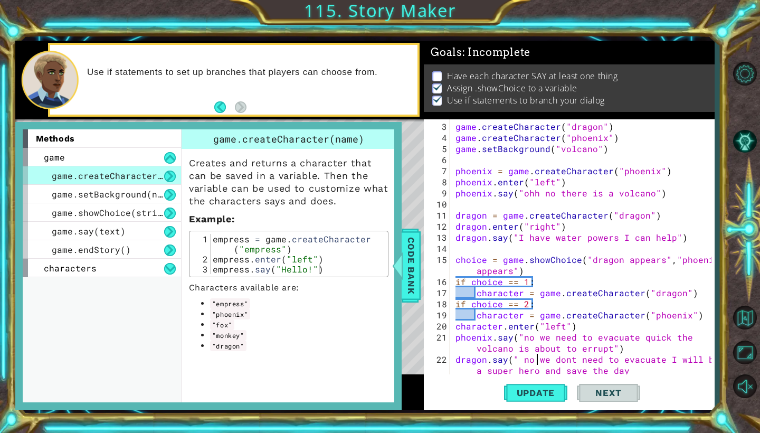
click at [537, 361] on div "game . createCharacter ( "dragon" ) game . createCharacter ( "phoenix" ) game .…" at bounding box center [584, 259] width 263 height 277
click at [520, 363] on div "game . createCharacter ( "dragon" ) game . createCharacter ( "phoenix" ) game .…" at bounding box center [584, 259] width 263 height 277
click at [522, 362] on div "game . createCharacter ( "dragon" ) game . createCharacter ( "phoenix" ) game .…" at bounding box center [584, 259] width 263 height 277
click at [611, 371] on div "game . createCharacter ( "dragon" ) game . createCharacter ( "phoenix" ) game .…" at bounding box center [584, 259] width 263 height 277
click at [545, 389] on span "Update" at bounding box center [536, 392] width 60 height 11
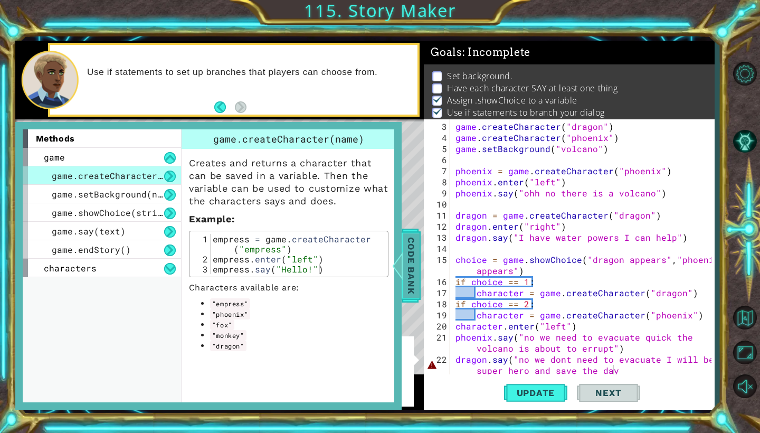
click at [413, 253] on span "Code Bank" at bounding box center [410, 265] width 17 height 64
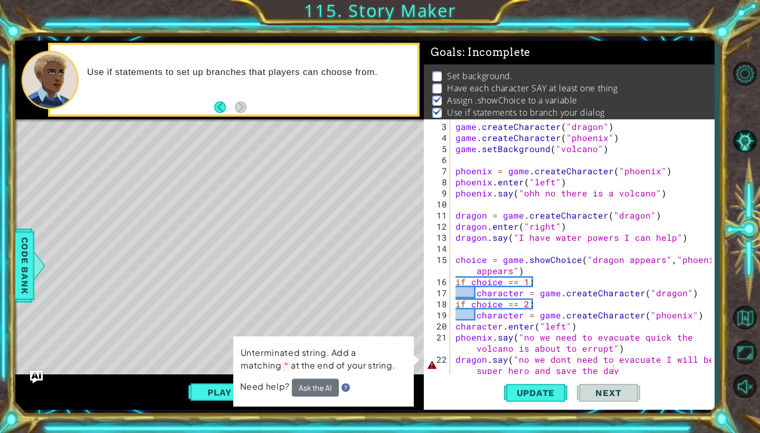
click at [614, 370] on div "game . createCharacter ( "dragon" ) game . createCharacter ( "phoenix" ) game .…" at bounding box center [584, 259] width 263 height 277
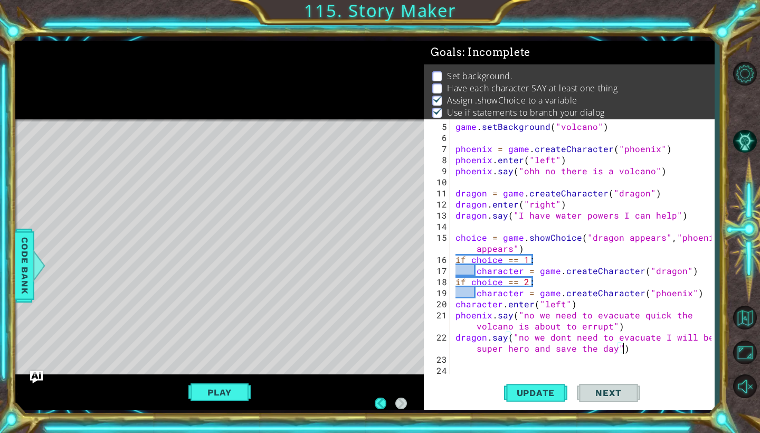
scroll to position [0, 0]
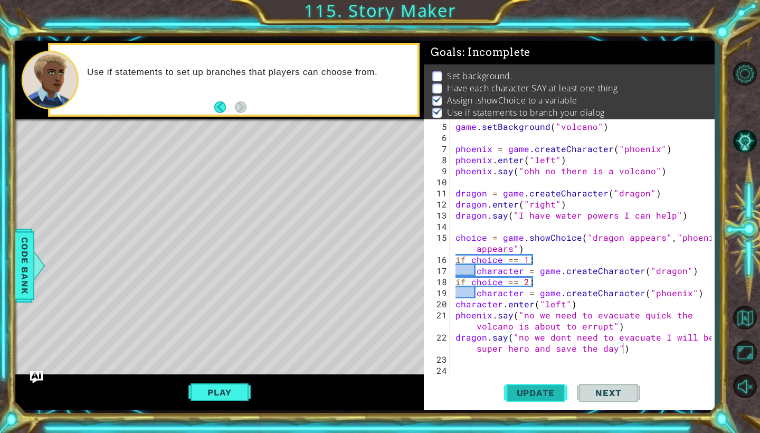
click at [530, 391] on span "Update" at bounding box center [536, 392] width 60 height 11
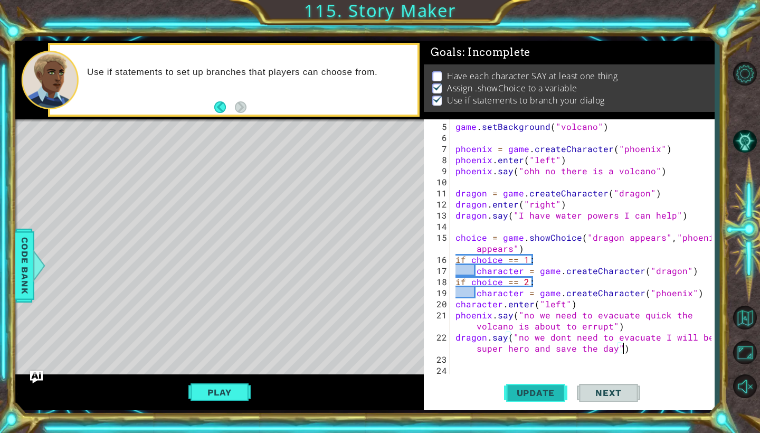
click at [528, 390] on span "Update" at bounding box center [536, 392] width 60 height 11
click at [528, 389] on span "Update" at bounding box center [536, 392] width 60 height 11
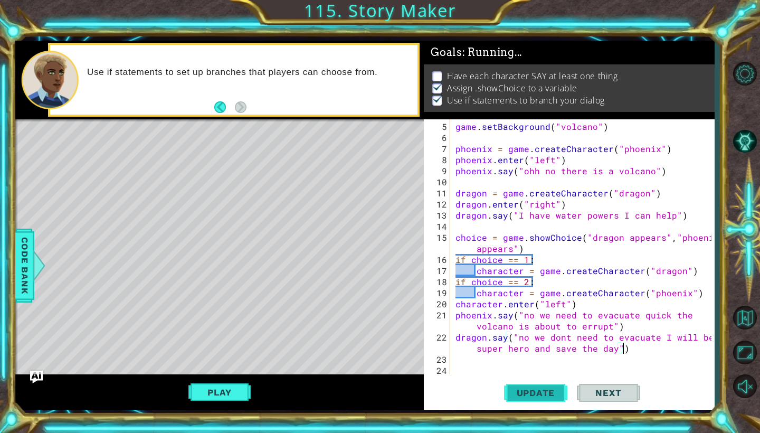
click at [528, 389] on span "Update" at bounding box center [536, 392] width 60 height 11
click at [528, 388] on span "Update" at bounding box center [536, 392] width 60 height 11
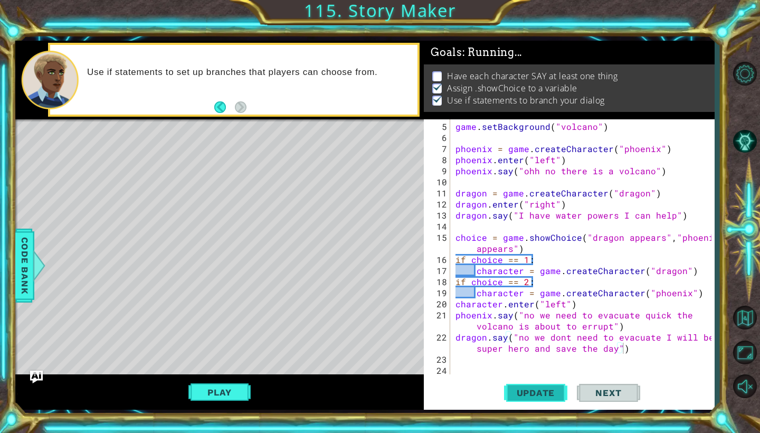
click at [528, 388] on span "Update" at bounding box center [536, 392] width 60 height 11
click at [535, 396] on span "Update" at bounding box center [536, 392] width 60 height 11
click at [535, 397] on span "Update" at bounding box center [536, 392] width 60 height 11
click at [236, 396] on button "Play" at bounding box center [219, 392] width 62 height 20
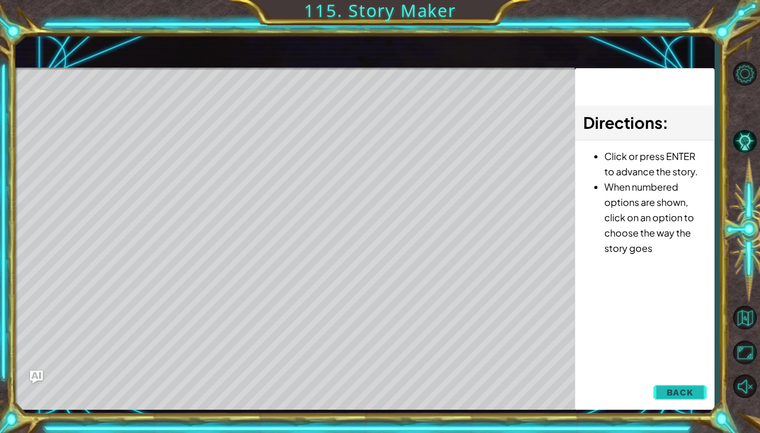
click at [681, 388] on span "Back" at bounding box center [679, 392] width 27 height 11
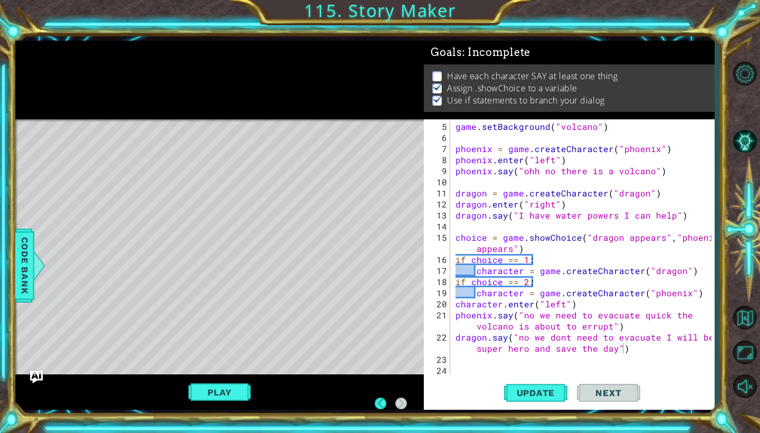
click at [365, 415] on div "1 2 3 4 5 6 7 8 9 10 11 12 13 14 15 16 # Create your story game . createCharact…" at bounding box center [364, 225] width 699 height 381
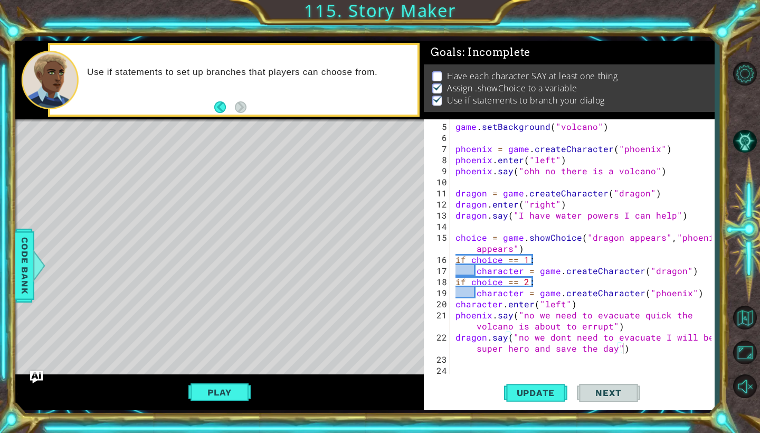
click at [384, 405] on div "Play" at bounding box center [219, 391] width 408 height 35
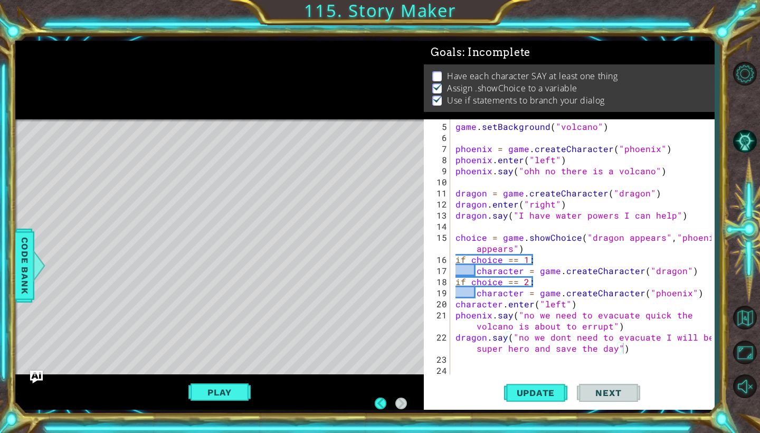
click at [384, 405] on button "Back" at bounding box center [384, 403] width 21 height 12
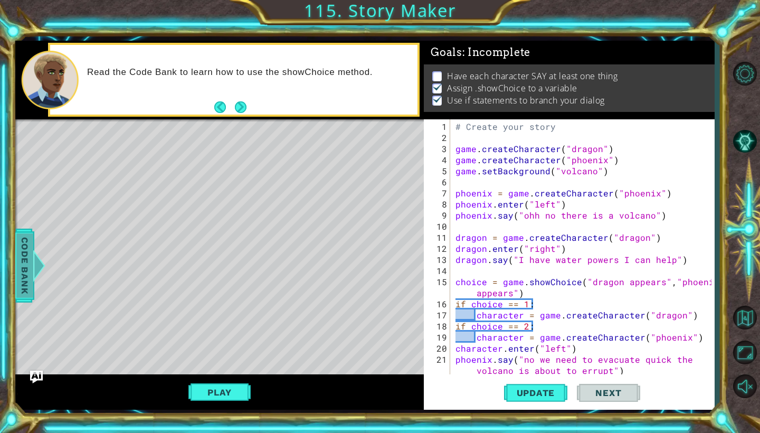
click at [20, 274] on span "Code Bank" at bounding box center [24, 265] width 17 height 64
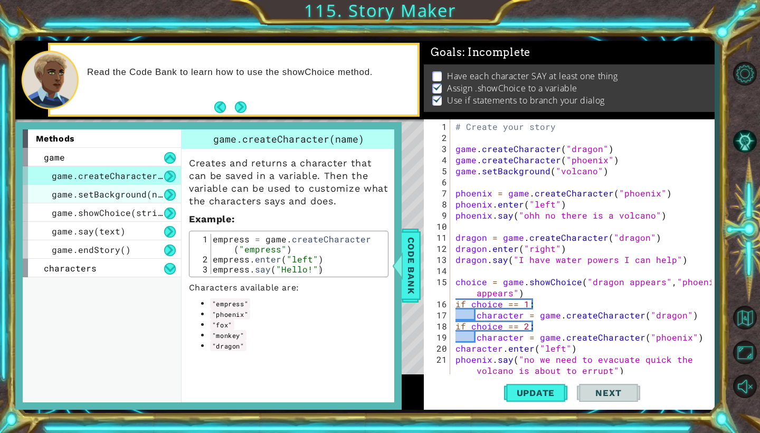
click at [128, 195] on span "game.setBackground(name)" at bounding box center [115, 193] width 127 height 11
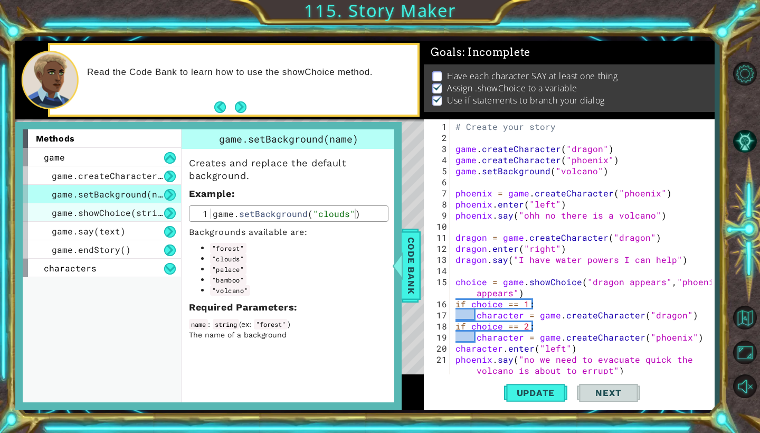
click at [133, 211] on span "game.showChoice(string1, string2)" at bounding box center [139, 212] width 174 height 11
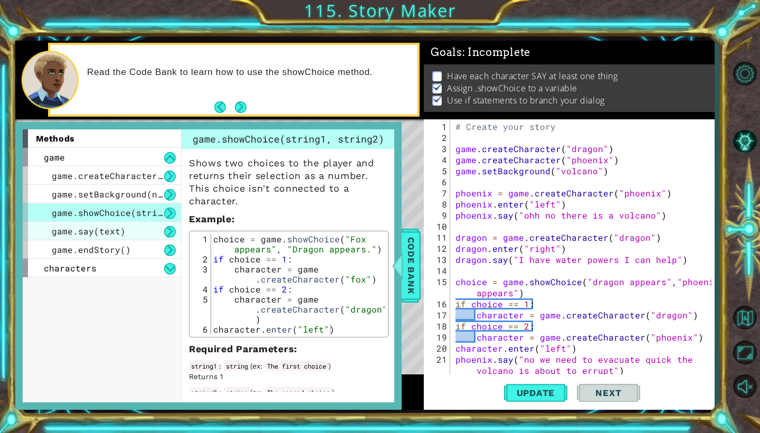
click at [134, 230] on div "game.say(text)" at bounding box center [102, 231] width 158 height 18
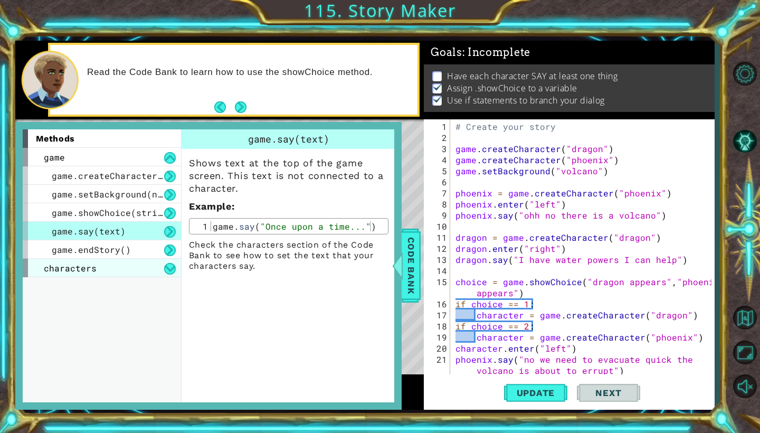
click at [97, 271] on div "characters" at bounding box center [102, 267] width 158 height 18
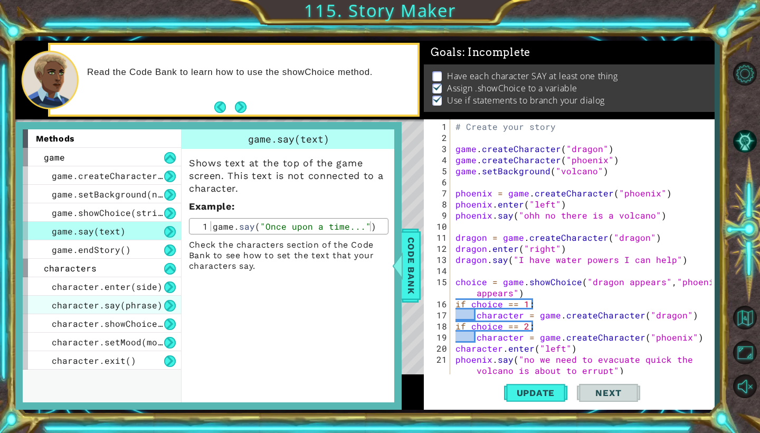
click at [131, 306] on span "character.say(phrase)" at bounding box center [107, 304] width 111 height 11
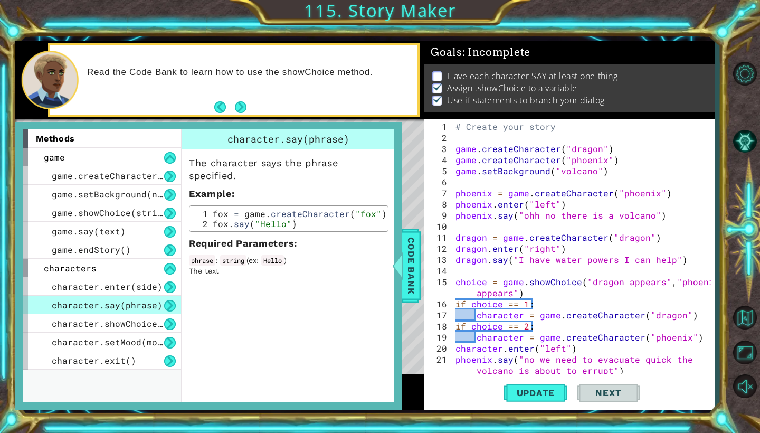
type textarea "dragon.say("I have water powers I can help")"
click at [456, 259] on div "# Create your story game . createCharacter ( "dragon" ) game . createCharacter …" at bounding box center [584, 265] width 263 height 288
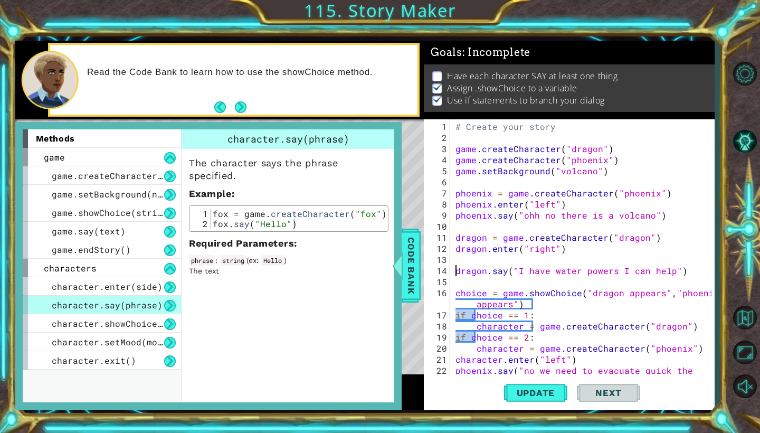
click at [457, 262] on div "# Create your story game . createCharacter ( "dragon" ) game . createCharacter …" at bounding box center [584, 265] width 263 height 288
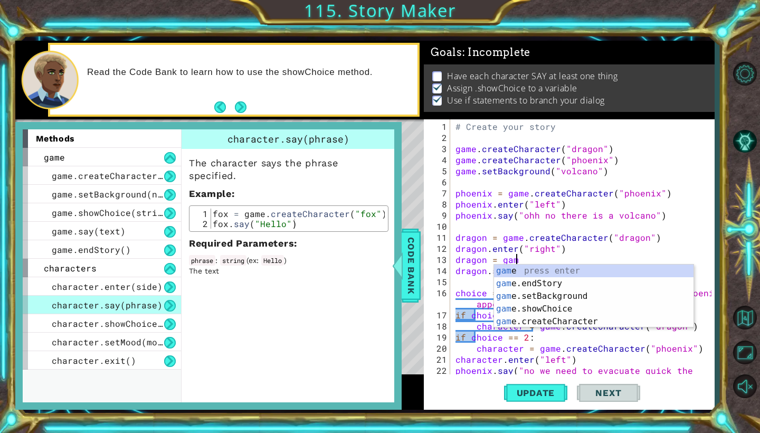
scroll to position [0, 4]
click at [539, 312] on div "game press enter game .endStory press enter game .setBackground press enter gam…" at bounding box center [593, 308] width 199 height 89
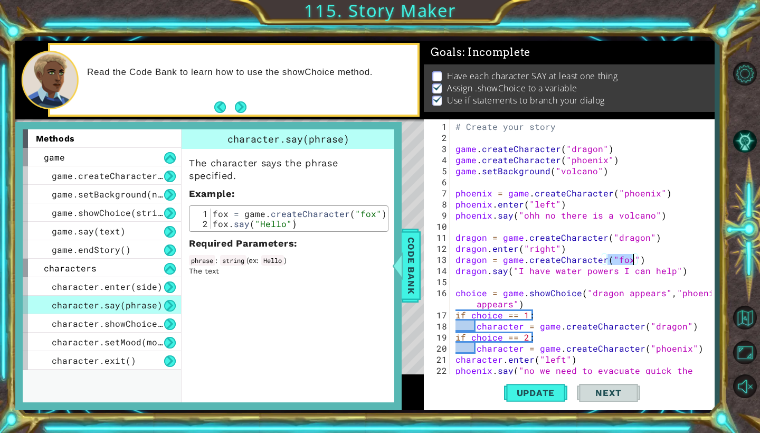
click at [627, 260] on div "# Create your story game . createCharacter ( "dragon" ) game . createCharacter …" at bounding box center [584, 265] width 263 height 288
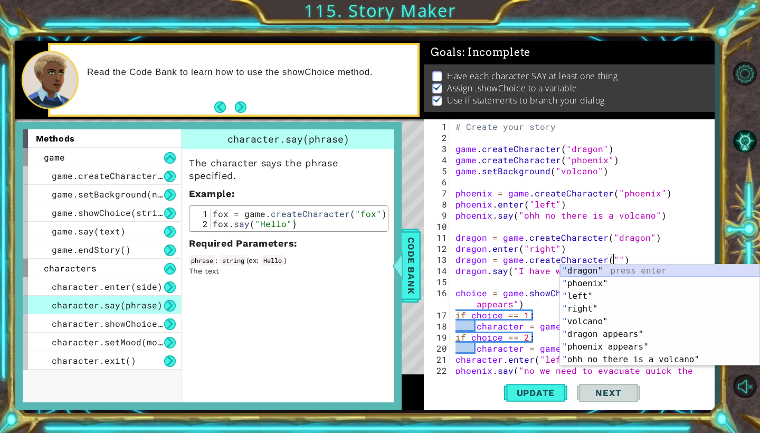
click at [594, 272] on div "" dragon" press enter " phoenix" press enter " left" press enter " right" press…" at bounding box center [659, 327] width 199 height 127
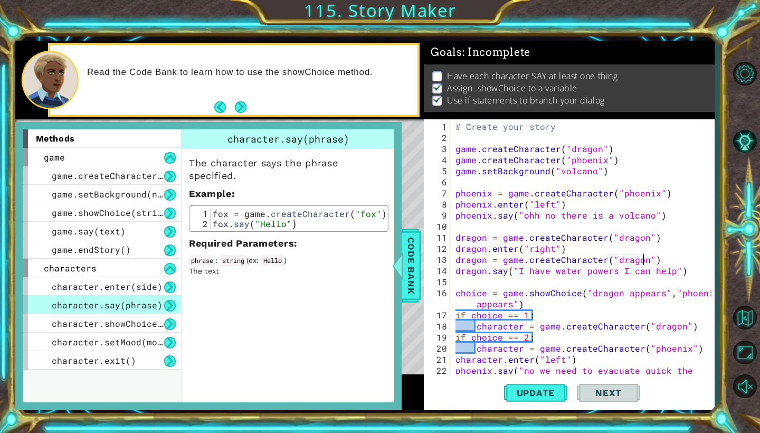
click at [652, 257] on div "# Create your story game . createCharacter ( "dragon" ) game . createCharacter …" at bounding box center [584, 265] width 263 height 288
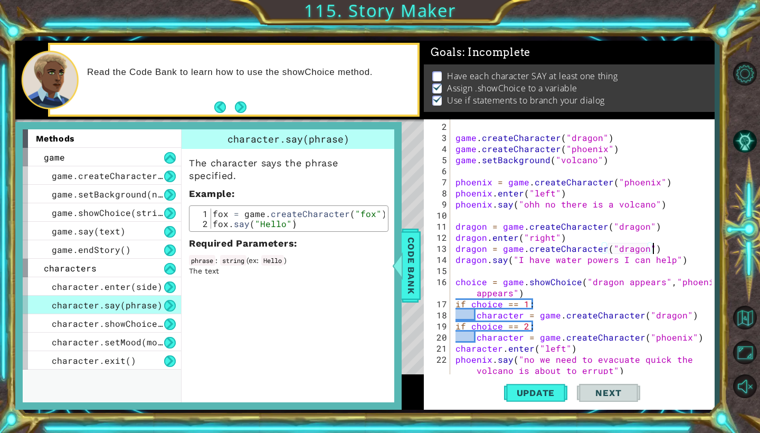
scroll to position [11, 0]
click at [454, 205] on div "game . createCharacter ( "dragon" ) game . createCharacter ( "phoenix" ) game .…" at bounding box center [584, 265] width 263 height 288
type textarea "phoenix.say("ohh no there is a volcano")"
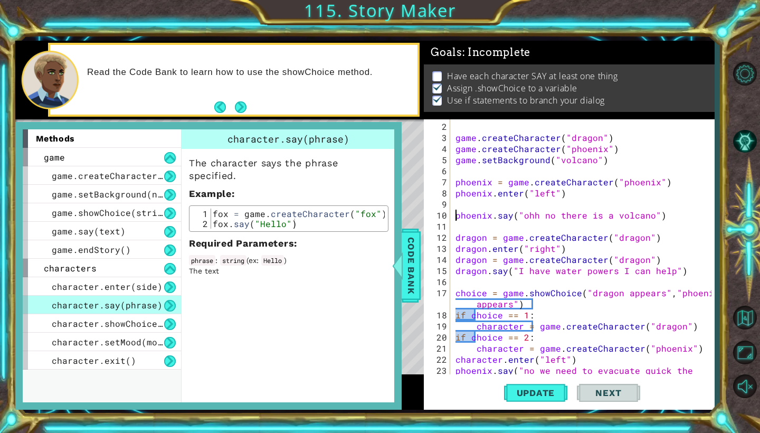
click at [457, 204] on div "game . createCharacter ( "dragon" ) game . createCharacter ( "phoenix" ) game .…" at bounding box center [584, 265] width 263 height 288
click at [664, 183] on div "game . createCharacter ( "dragon" ) game . createCharacter ( "phoenix" ) game .…" at bounding box center [584, 265] width 263 height 288
type textarea "phoenix = game.createCharacter("phoenix")"
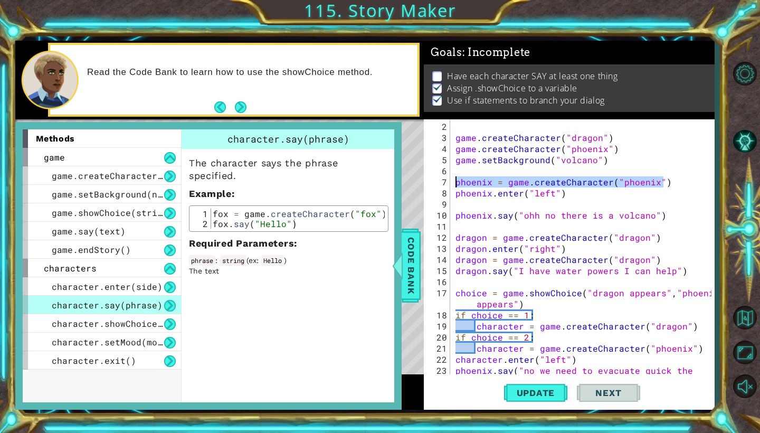
drag, startPoint x: 664, startPoint y: 183, endPoint x: 456, endPoint y: 179, distance: 207.8
click at [456, 179] on div "game . createCharacter ( "dragon" ) game . createCharacter ( "phoenix" ) game .…" at bounding box center [584, 265] width 263 height 288
click at [459, 225] on div "game . createCharacter ( "dragon" ) game . createCharacter ( "phoenix" ) game .…" at bounding box center [584, 265] width 263 height 288
click at [459, 206] on div "game . createCharacter ( "dragon" ) game . createCharacter ( "phoenix" ) game .…" at bounding box center [584, 265] width 263 height 288
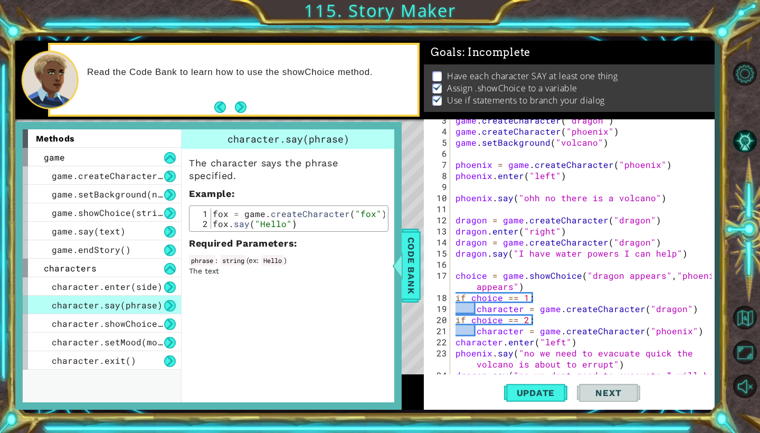
click at [464, 190] on div "game . createCharacter ( "dragon" ) game . createCharacter ( "phoenix" ) game .…" at bounding box center [584, 258] width 263 height 288
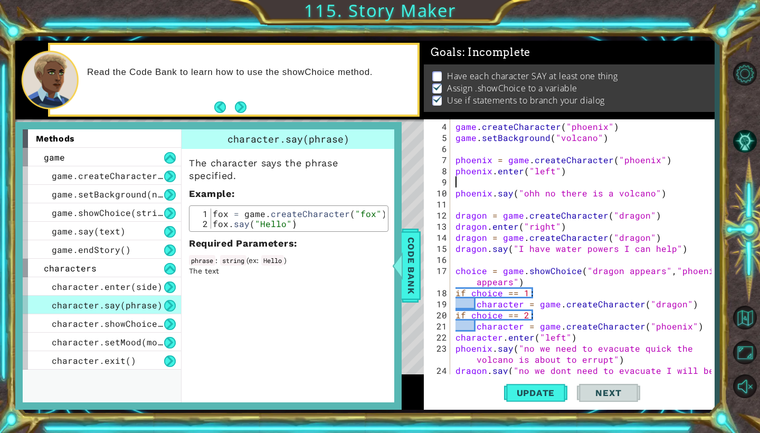
click at [464, 182] on div "game . createCharacter ( "phoenix" ) game . setBackground ( "volcano" ) phoenix…" at bounding box center [584, 265] width 263 height 288
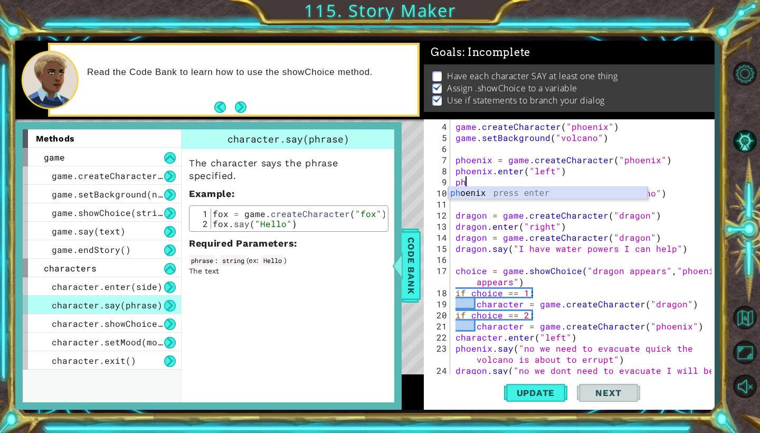
click at [489, 197] on div "ph oenix press enter" at bounding box center [547, 206] width 199 height 38
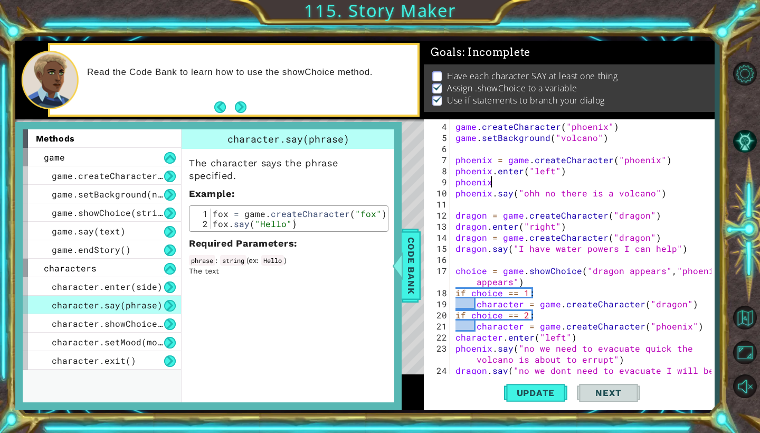
click at [491, 185] on div "game . createCharacter ( "phoenix" ) game . setBackground ( "volcano" ) phoenix…" at bounding box center [584, 265] width 263 height 288
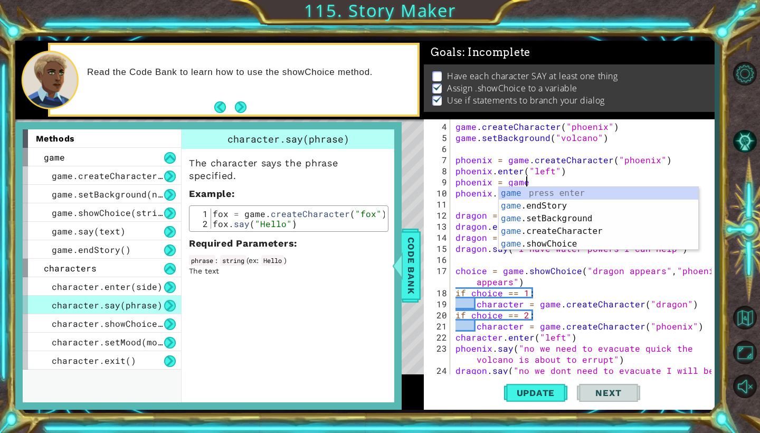
scroll to position [0, 4]
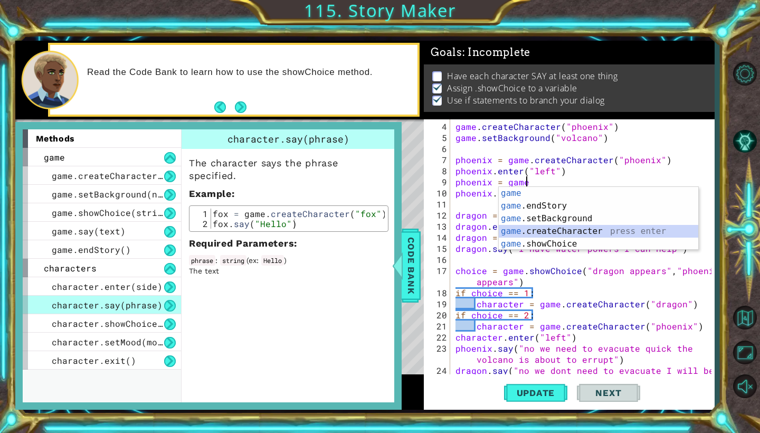
click at [559, 233] on div "game press enter game .endStory press enter game .setBackground press enter gam…" at bounding box center [597, 231] width 199 height 89
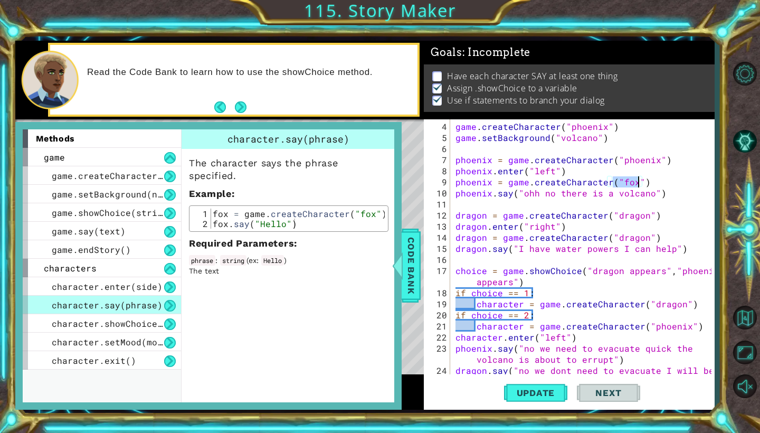
click at [632, 183] on div "game . createCharacter ( "phoenix" ) game . setBackground ( "volcano" ) phoenix…" at bounding box center [584, 265] width 263 height 288
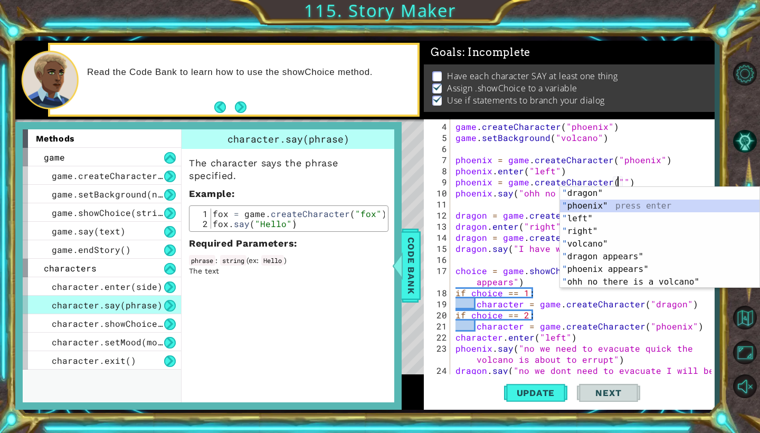
click at [616, 207] on div "" dragon" press enter " phoenix" press enter " left" press enter " right" press…" at bounding box center [659, 250] width 199 height 127
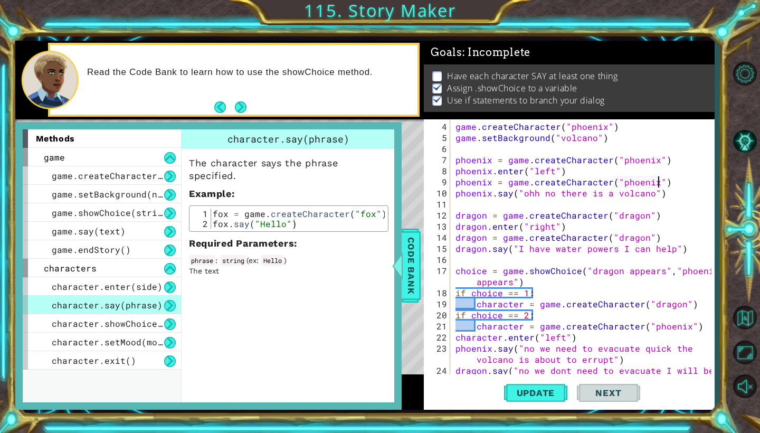
click at [658, 182] on div "game . createCharacter ( "phoenix" ) game . setBackground ( "volcano" ) phoenix…" at bounding box center [584, 265] width 263 height 288
click at [664, 182] on div "game . createCharacter ( "phoenix" ) game . setBackground ( "volcano" ) phoenix…" at bounding box center [584, 265] width 263 height 288
click at [553, 392] on span "Update" at bounding box center [536, 392] width 60 height 11
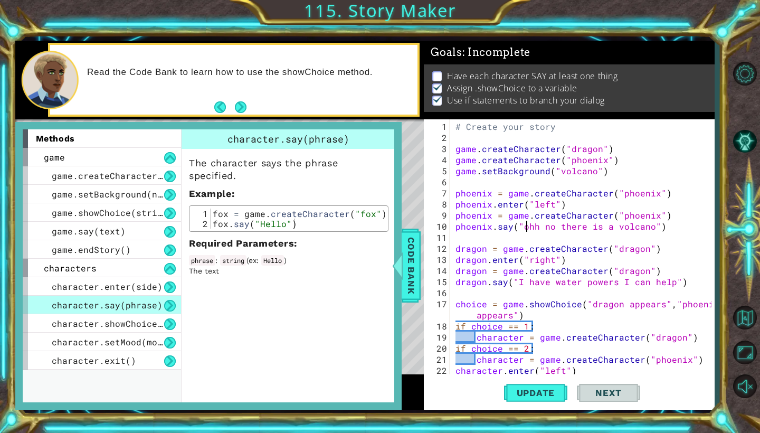
click at [526, 229] on div "# Create your story game . createCharacter ( "dragon" ) game . createCharacter …" at bounding box center [584, 265] width 263 height 288
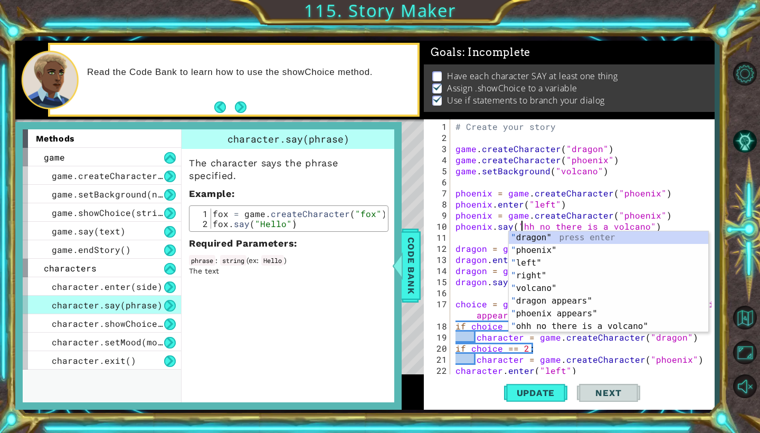
scroll to position [0, 5]
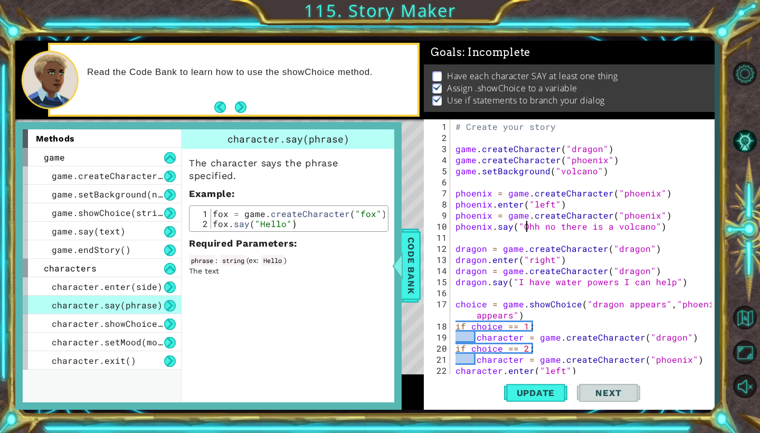
click at [664, 225] on div "# Create your story game . createCharacter ( "dragon" ) game . createCharacter …" at bounding box center [584, 265] width 263 height 288
click at [456, 250] on div "# Create your story game . createCharacter ( "dragon" ) game . createCharacter …" at bounding box center [584, 265] width 263 height 288
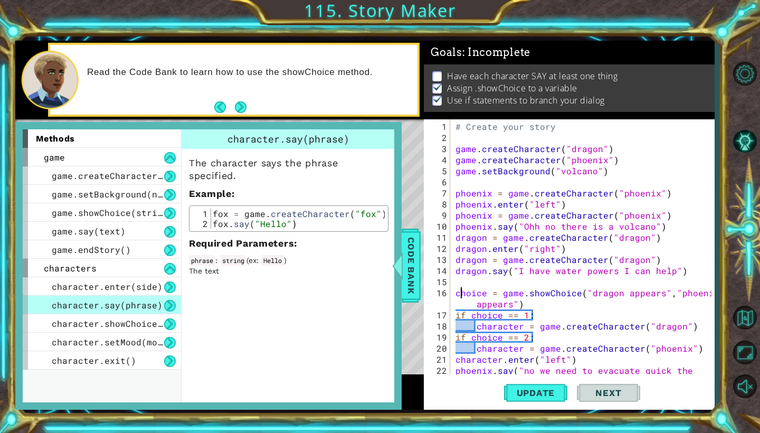
click at [458, 296] on div "# Create your story game . createCharacter ( "dragon" ) game . createCharacter …" at bounding box center [584, 265] width 263 height 288
click at [456, 295] on div "# Create your story game . createCharacter ( "dragon" ) game . createCharacter …" at bounding box center [584, 265] width 263 height 288
click at [457, 312] on div "# Create your story game . createCharacter ( "dragon" ) game . createCharacter …" at bounding box center [584, 265] width 263 height 288
click at [456, 295] on div "# Create your story game . createCharacter ( "dragon" ) game . createCharacter …" at bounding box center [584, 265] width 263 height 288
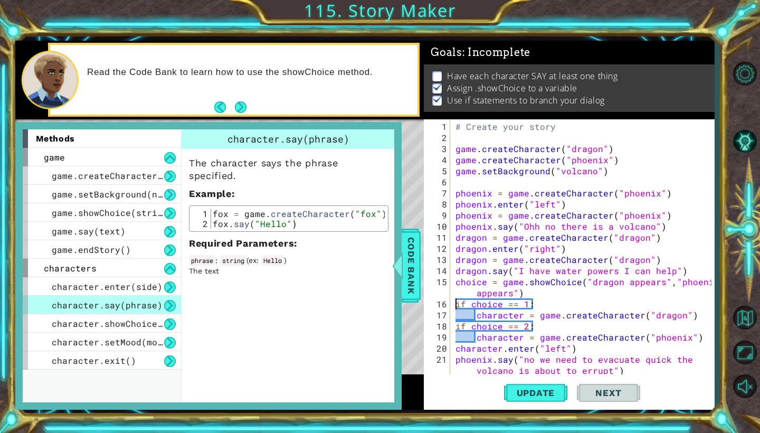
click at [455, 300] on div "# Create your story game . createCharacter ( "dragon" ) game . createCharacter …" at bounding box center [584, 265] width 263 height 288
click at [536, 323] on div "# Create your story game . createCharacter ( "dragon" ) game . createCharacter …" at bounding box center [584, 265] width 263 height 288
click at [688, 316] on div "# Create your story game . createCharacter ( "dragon" ) game . createCharacter …" at bounding box center [584, 265] width 263 height 288
type textarea "character = game.createCharacter("dragon")"
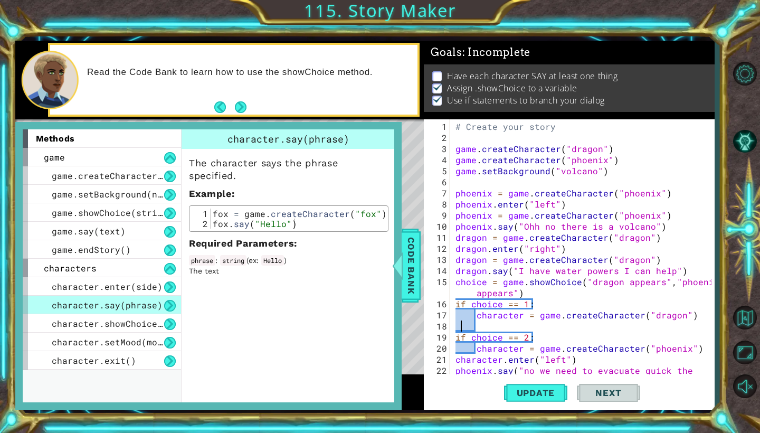
click at [459, 324] on div "# Create your story game . createCharacter ( "dragon" ) game . createCharacter …" at bounding box center [584, 265] width 263 height 288
click at [455, 324] on div "# Create your story game . createCharacter ( "dragon" ) game . createCharacter …" at bounding box center [584, 265] width 263 height 288
click at [478, 325] on div "# Create your story game . createCharacter ( "dragon" ) game . createCharacter …" at bounding box center [584, 265] width 263 height 288
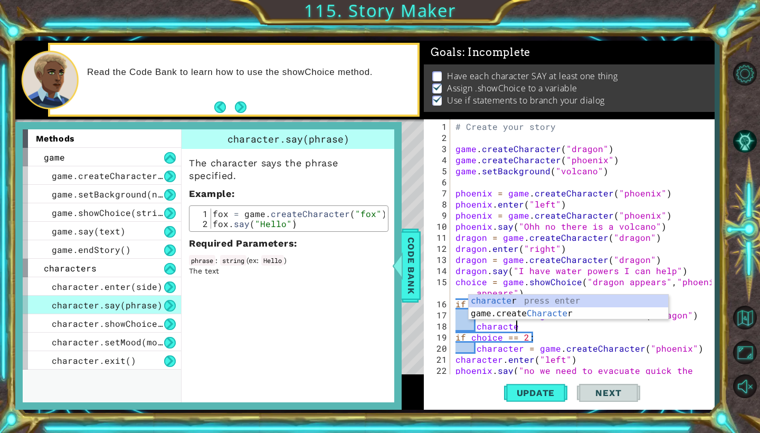
scroll to position [0, 4]
click at [515, 301] on div "character press enter game.create Character press enter" at bounding box center [567, 319] width 199 height 51
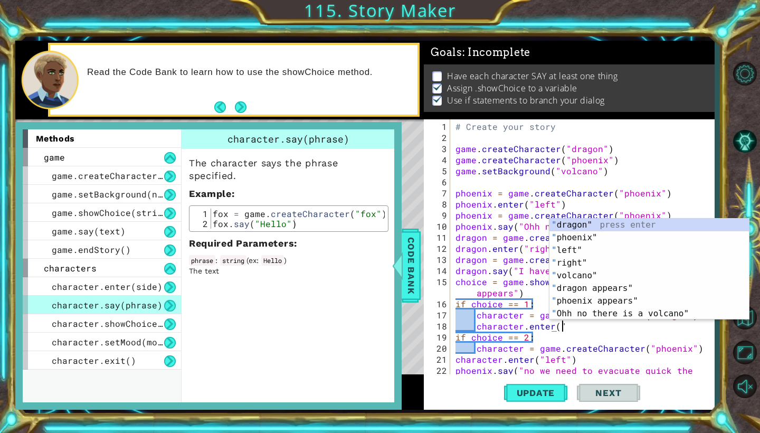
scroll to position [0, 6]
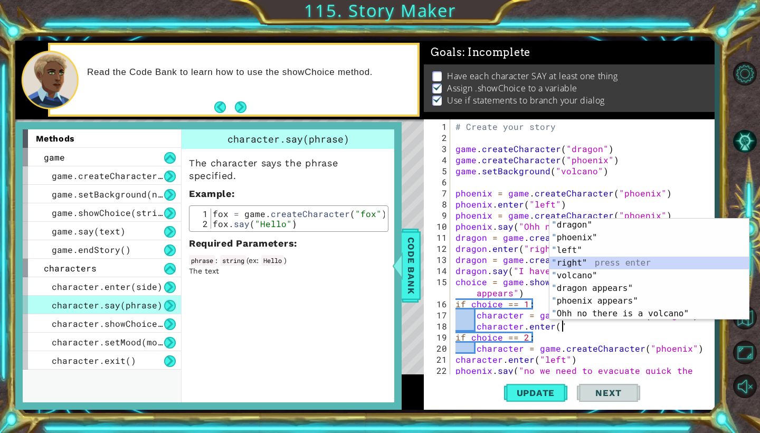
click at [585, 260] on div "" dragon" press enter " phoenix" press enter " left" press enter " right" press…" at bounding box center [648, 281] width 199 height 127
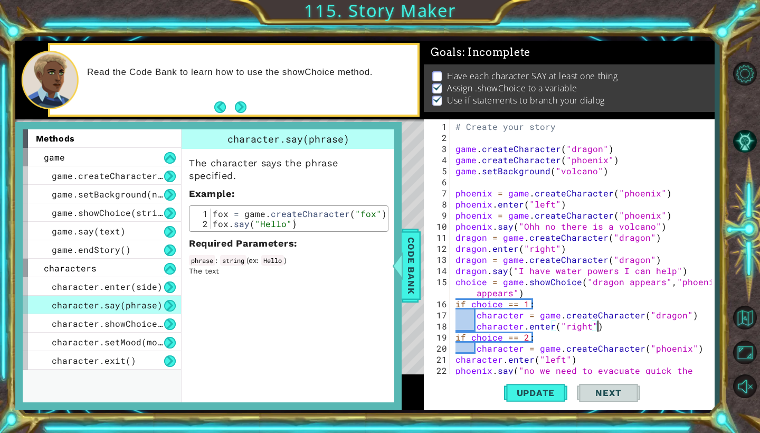
scroll to position [0, 8]
click at [564, 341] on div "# Create your story game . createCharacter ( "dragon" ) game . createCharacter …" at bounding box center [584, 265] width 263 height 288
click at [582, 364] on div "# Create your story game . createCharacter ( "dragon" ) game . createCharacter …" at bounding box center [584, 265] width 263 height 288
click at [543, 389] on span "Update" at bounding box center [536, 392] width 60 height 11
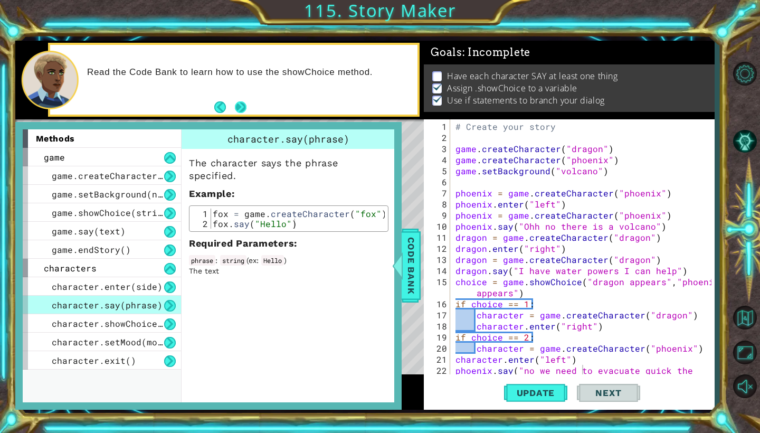
click at [244, 109] on button "Next" at bounding box center [240, 107] width 13 height 13
click at [533, 400] on button "Update" at bounding box center [535, 392] width 63 height 29
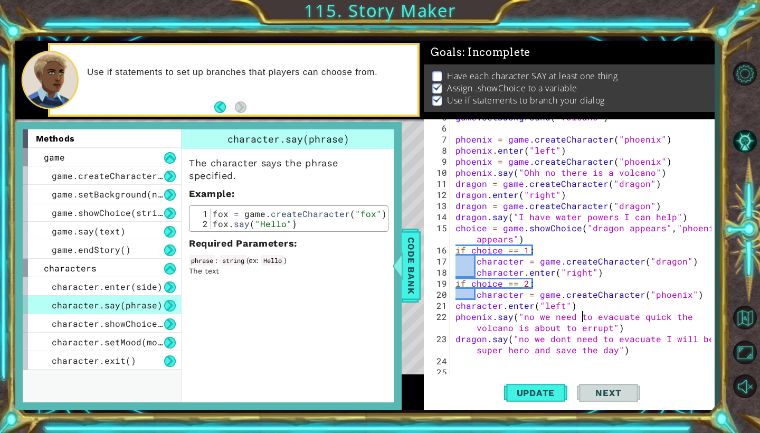
scroll to position [55, 0]
click at [626, 350] on div "phoenix = game . createCharacter ( "phoenix" ) phoenix . enter ( "left" ) phoen…" at bounding box center [584, 259] width 263 height 277
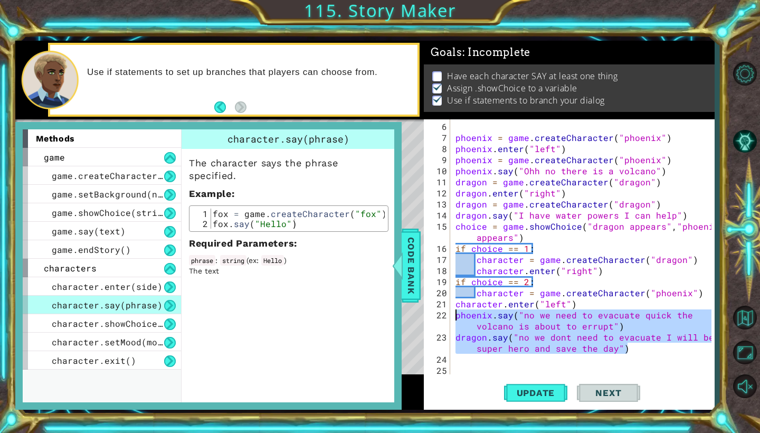
drag, startPoint x: 626, startPoint y: 350, endPoint x: 454, endPoint y: 315, distance: 176.1
click at [454, 315] on div "phoenix = game . createCharacter ( "phoenix" ) phoenix . enter ( "left" ) phoen…" at bounding box center [584, 259] width 263 height 277
type textarea "phoenix.say("no we need to evacuate quick the volcano is about to errupt") drag…"
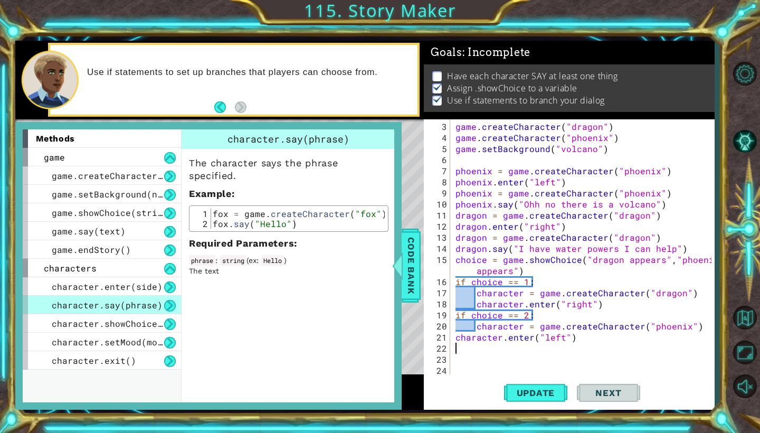
scroll to position [22, 0]
click at [574, 339] on div "game . createCharacter ( "dragon" ) game . createCharacter ( "phoenix" ) game .…" at bounding box center [584, 259] width 263 height 277
type textarea "character.enter("left")"
click at [543, 391] on span "Update" at bounding box center [536, 392] width 60 height 11
click at [540, 392] on span "Update" at bounding box center [536, 392] width 60 height 11
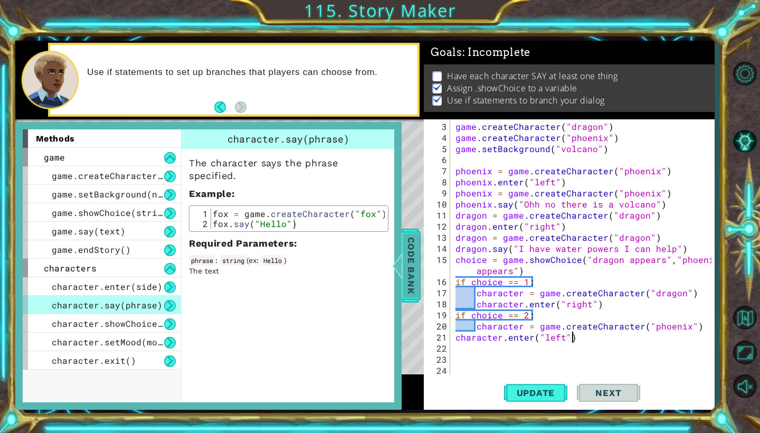
click at [407, 272] on span "Code Bank" at bounding box center [410, 265] width 17 height 64
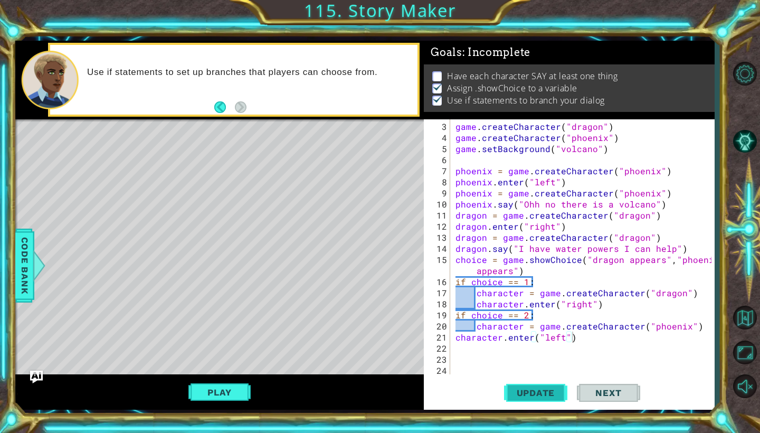
click at [523, 392] on span "Update" at bounding box center [536, 392] width 60 height 11
click at [574, 340] on div "game . createCharacter ( "dragon" ) game . createCharacter ( "phoenix" ) game .…" at bounding box center [584, 259] width 263 height 277
type textarea "character.enter("left")"
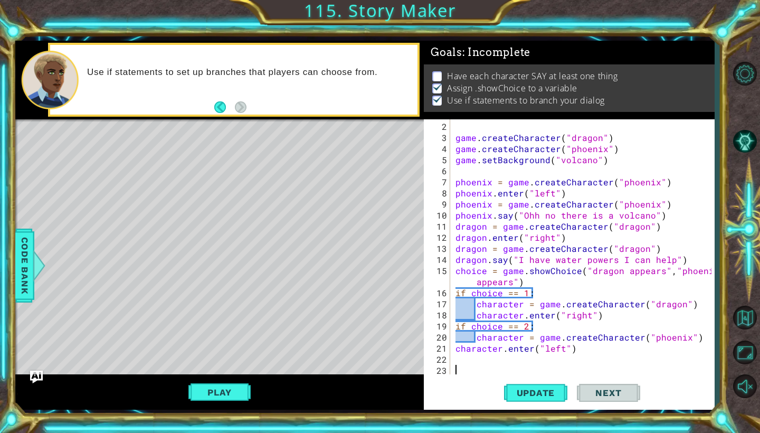
click at [572, 351] on div "game . createCharacter ( "dragon" ) game . createCharacter ( "phoenix" ) game .…" at bounding box center [584, 259] width 263 height 277
type textarea "character.enter("left")"
click at [455, 360] on div "game . createCharacter ( "dragon" ) game . createCharacter ( "phoenix" ) game .…" at bounding box center [584, 259] width 263 height 277
click at [453, 370] on div "2 3 4 5 6 7 8 9 10 11 12 13 14 15 16 17 18 19 20 21 22 23 game . createCharacte…" at bounding box center [567, 246] width 287 height 255
click at [457, 372] on div "game . createCharacter ( "dragon" ) game . createCharacter ( "phoenix" ) game .…" at bounding box center [584, 259] width 263 height 277
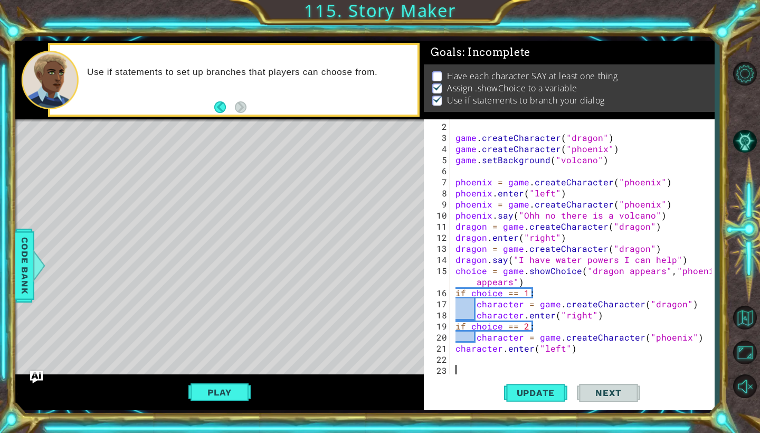
paste textarea "Studies show that lack of sleep is detrimental to both the mind and body and is…"
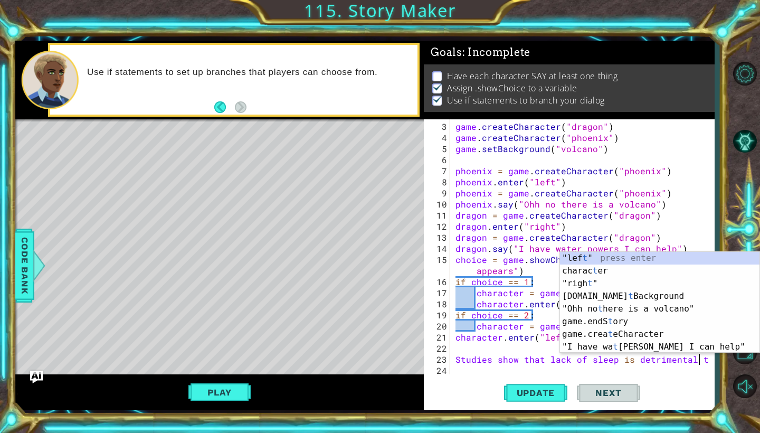
scroll to position [22, 0]
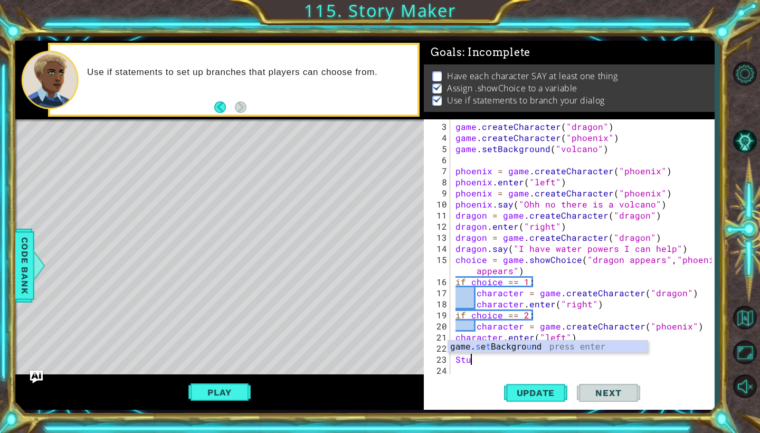
type textarea "S"
